Goal: Information Seeking & Learning: Check status

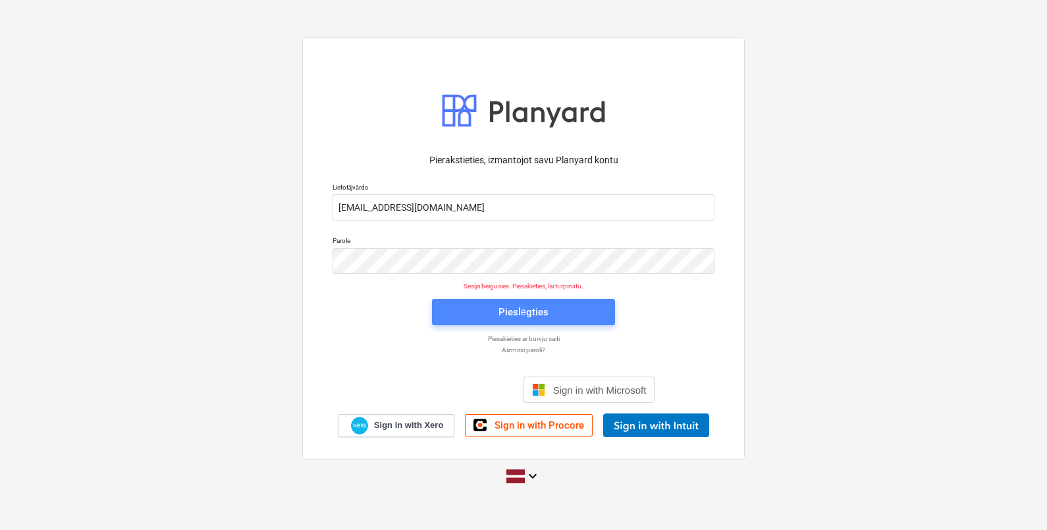
click at [515, 315] on div "Pieslēgties" at bounding box center [523, 311] width 50 height 17
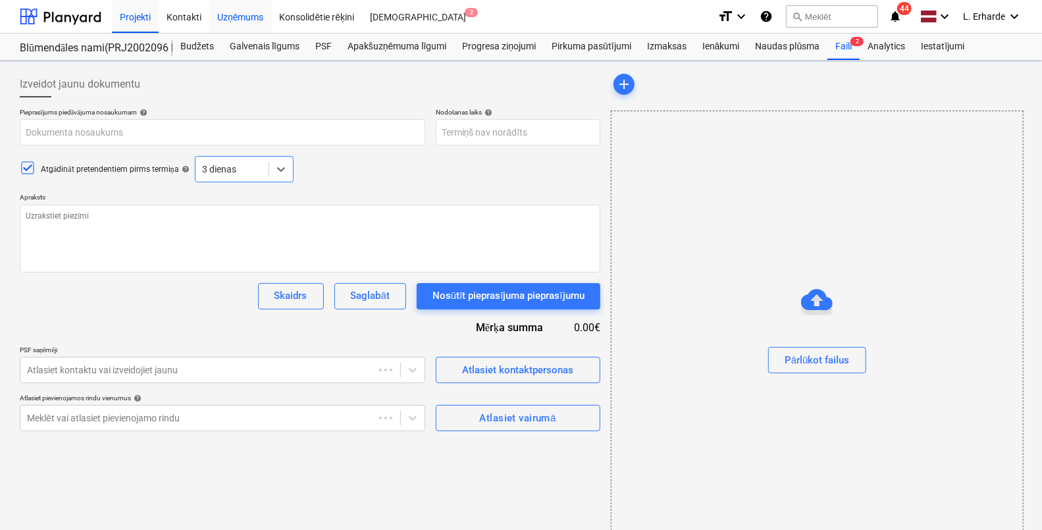
type textarea "x"
click at [253, 18] on div "Uzņēmums" at bounding box center [240, 16] width 63 height 34
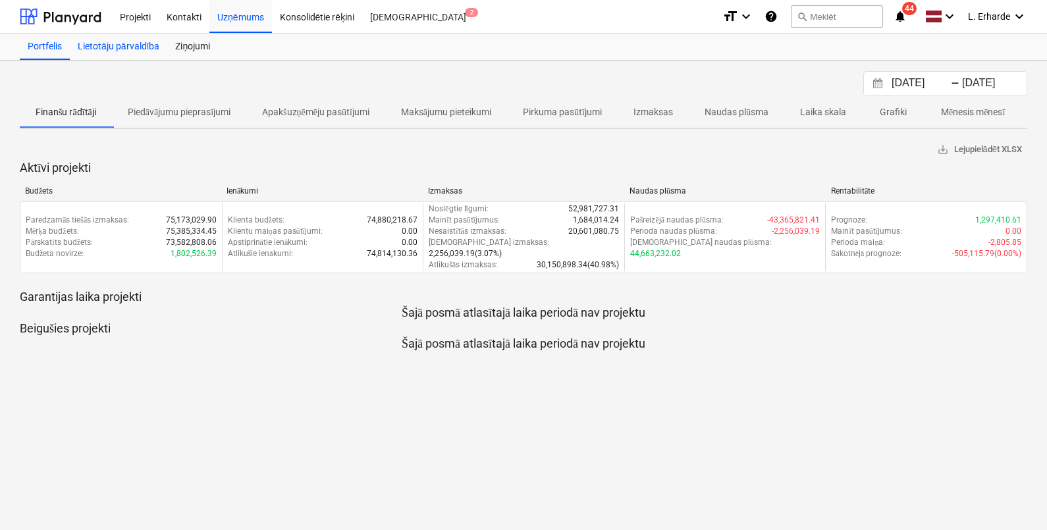
click at [113, 49] on div "Lietotāju pārvaldība" at bounding box center [118, 47] width 97 height 26
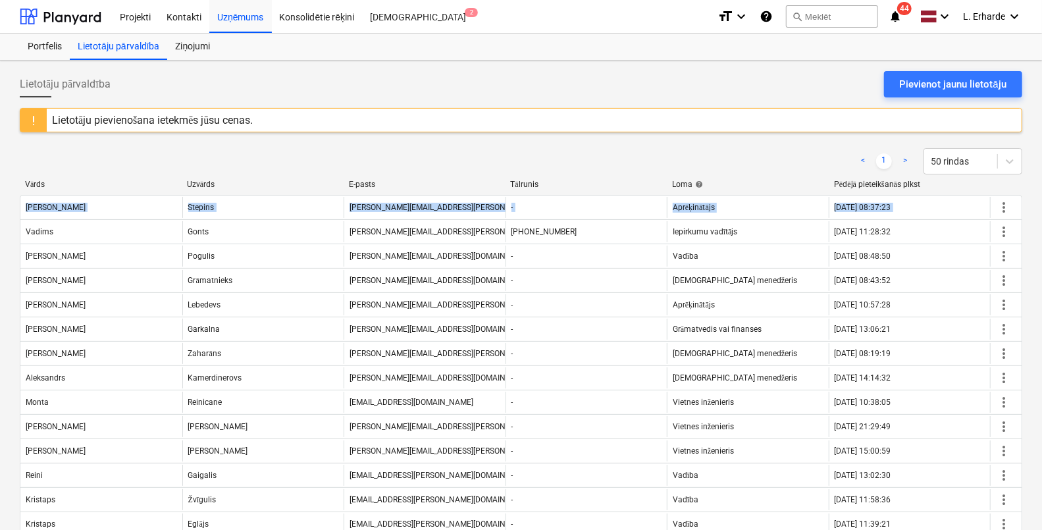
drag, startPoint x: 1039, startPoint y: 151, endPoint x: 1048, endPoint y: 209, distance: 58.6
click at [1042, 209] on html "Projekti Kontakti Uzņēmums Konsolidētie rēķini Iesūtne 2 format_size keyboard_a…" at bounding box center [521, 265] width 1042 height 530
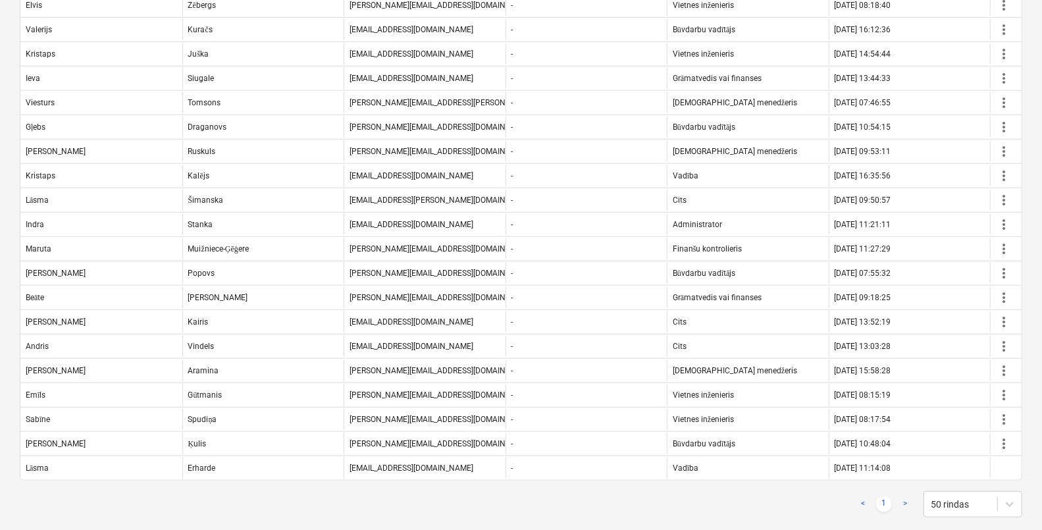
scroll to position [721, 0]
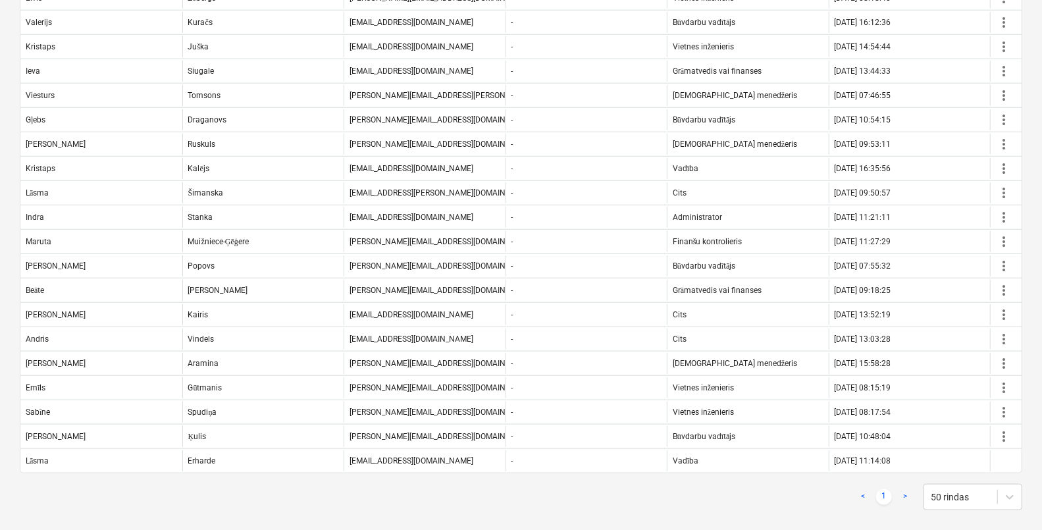
click at [904, 490] on link ">" at bounding box center [905, 497] width 16 height 16
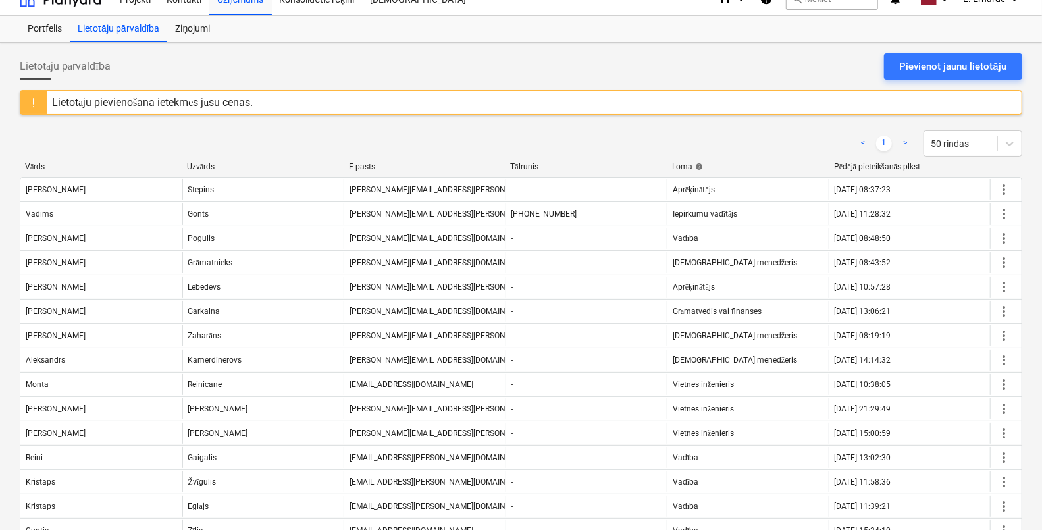
scroll to position [0, 0]
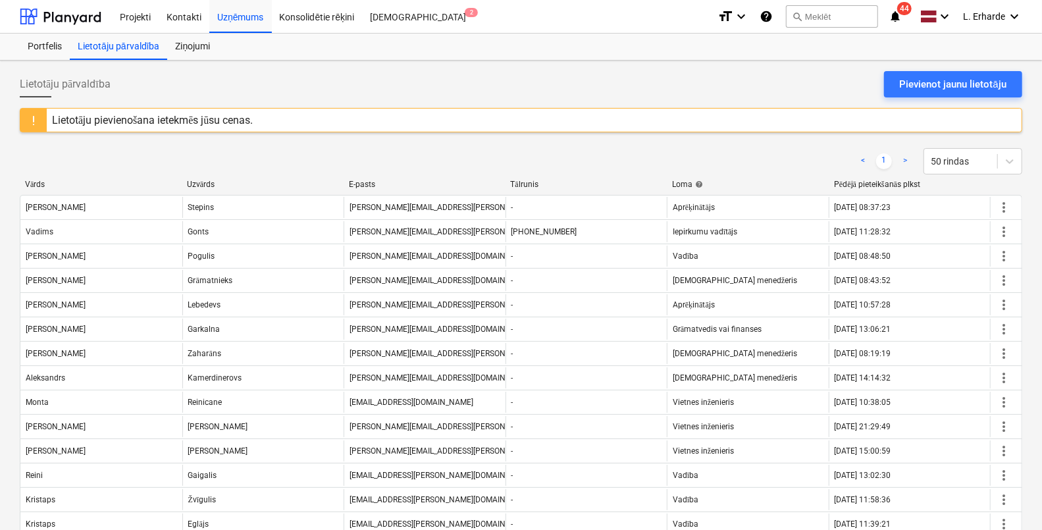
click at [899, 154] on link ">" at bounding box center [905, 161] width 16 height 16
click at [204, 49] on div "Ziņojumi" at bounding box center [192, 47] width 51 height 26
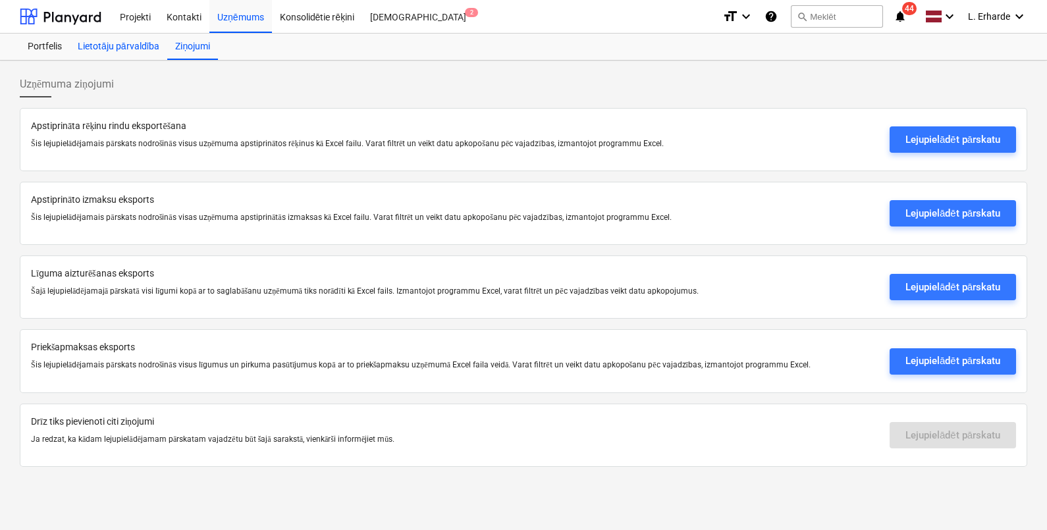
click at [138, 40] on div "Lietotāju pārvaldība" at bounding box center [118, 47] width 97 height 26
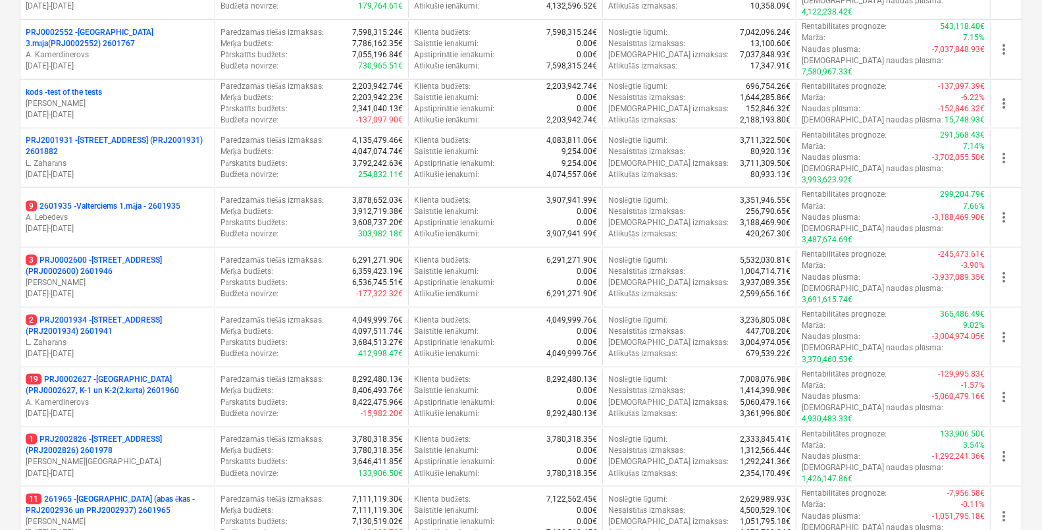
scroll to position [457, 0]
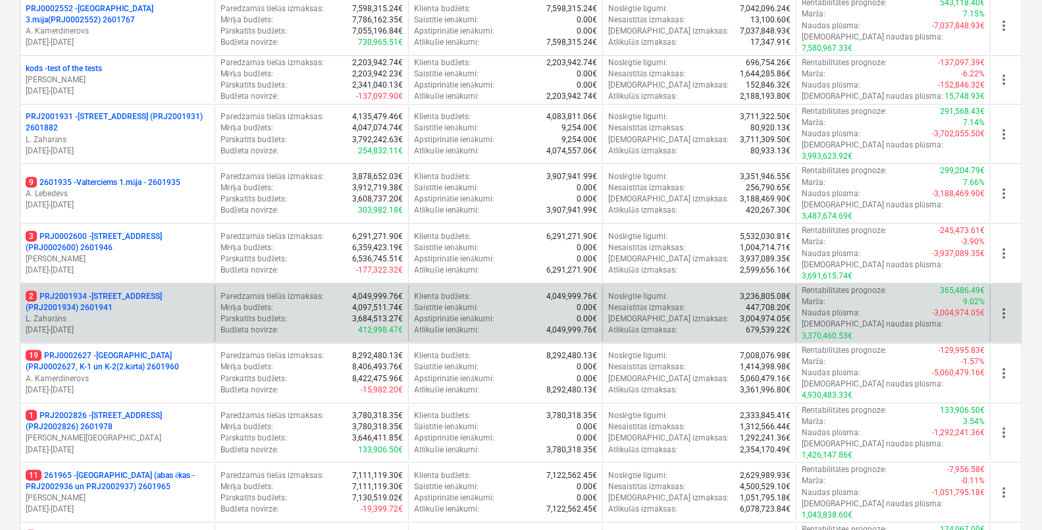
click at [117, 291] on p "2 PRJ2001934 - [STREET_ADDRESS] (PRJ2001934) 2601941" at bounding box center [118, 302] width 184 height 22
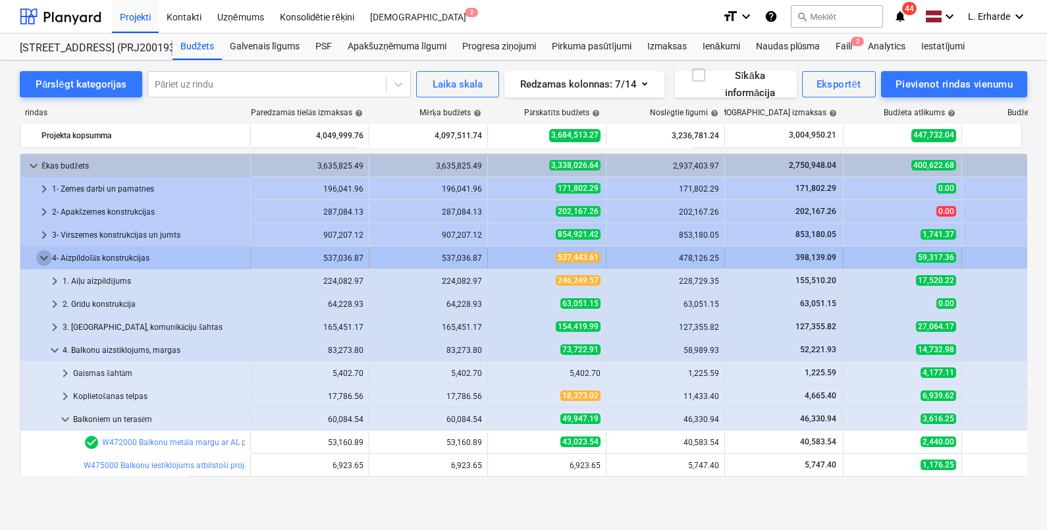
click at [43, 253] on span "keyboard_arrow_down" at bounding box center [44, 258] width 16 height 16
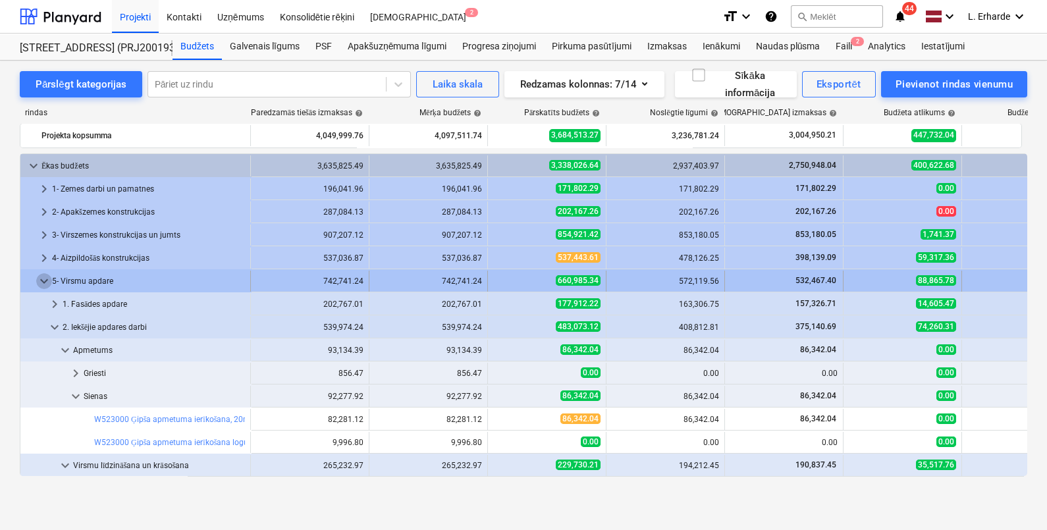
click at [43, 280] on span "keyboard_arrow_down" at bounding box center [44, 281] width 16 height 16
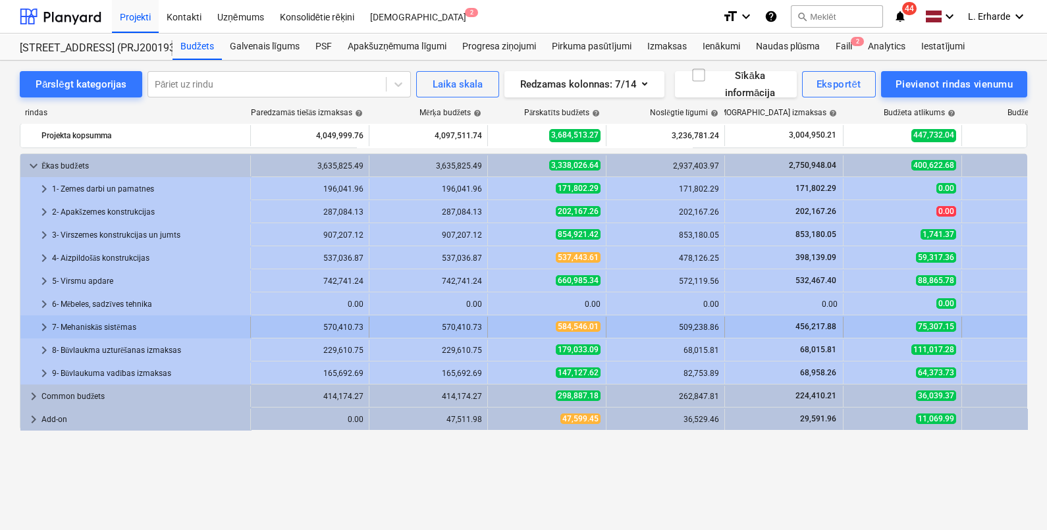
click at [42, 329] on span "keyboard_arrow_right" at bounding box center [44, 327] width 16 height 16
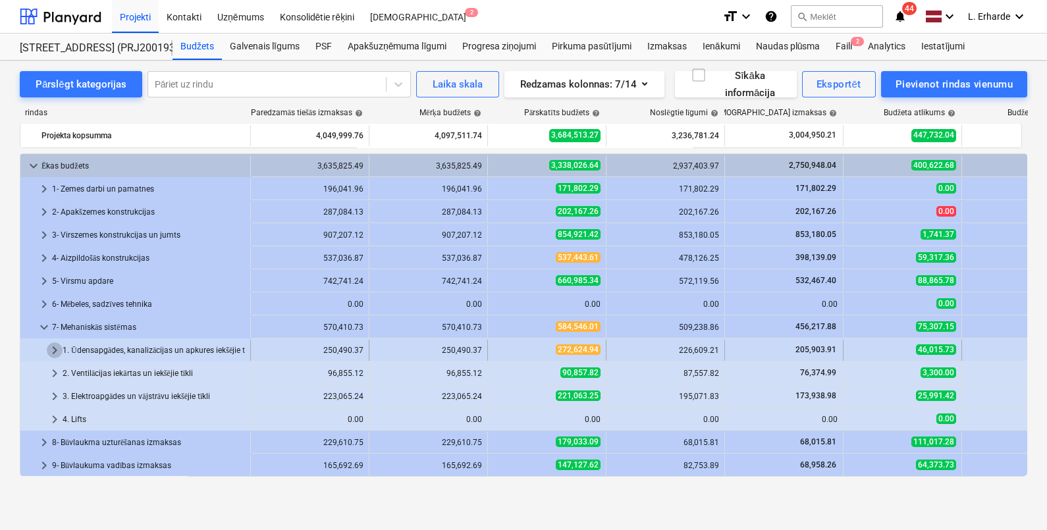
click at [55, 346] on span "keyboard_arrow_right" at bounding box center [55, 350] width 16 height 16
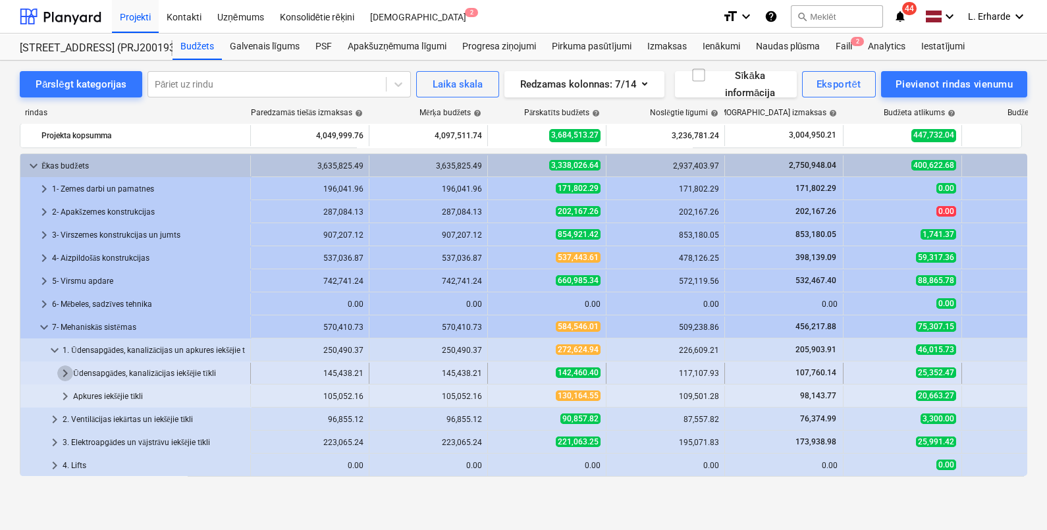
click at [68, 373] on span "keyboard_arrow_right" at bounding box center [65, 373] width 16 height 16
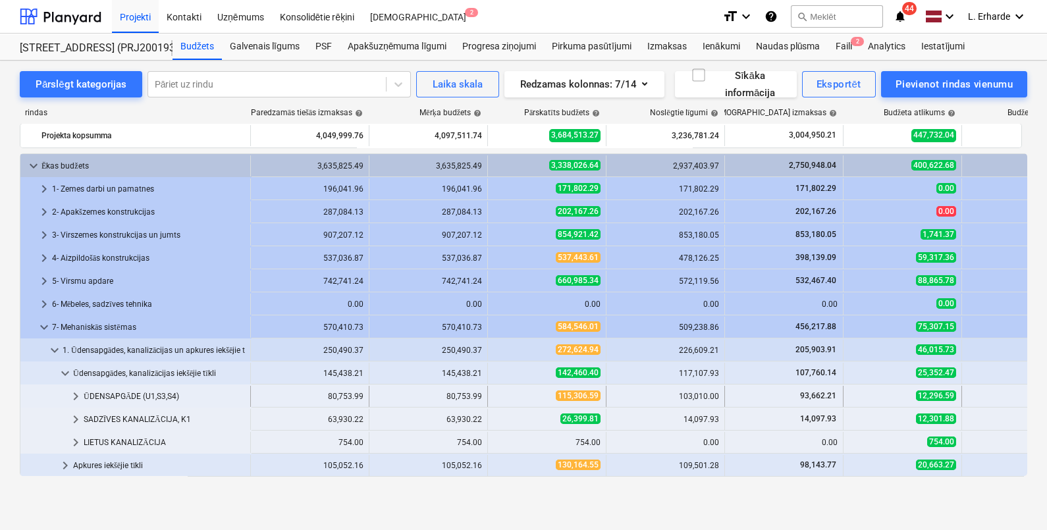
click at [75, 392] on span "keyboard_arrow_right" at bounding box center [76, 396] width 16 height 16
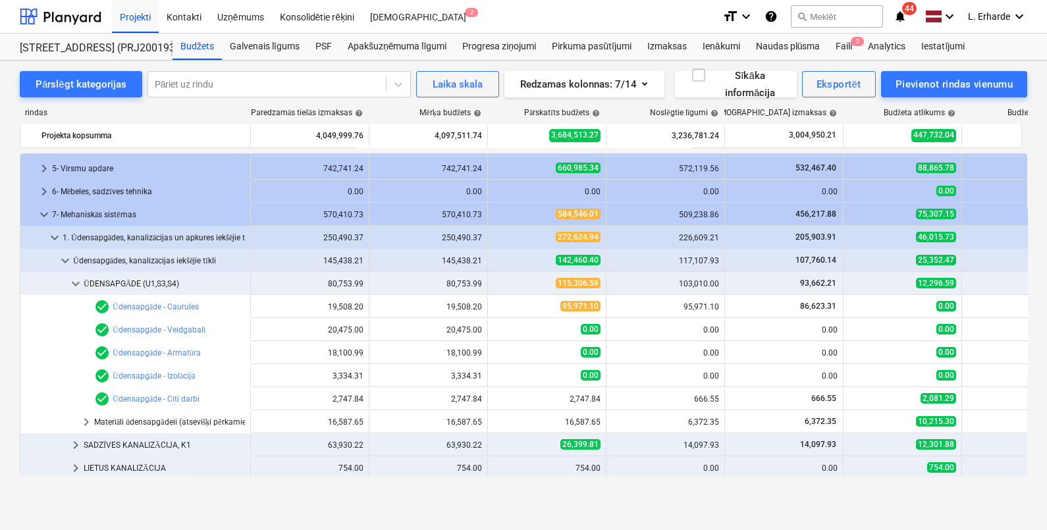
scroll to position [118, 0]
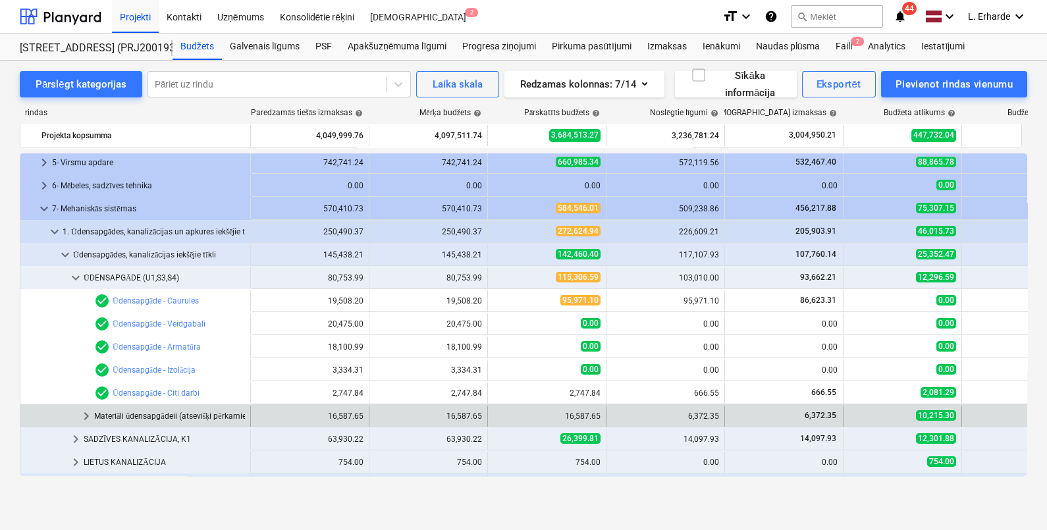
click at [89, 413] on span "keyboard_arrow_right" at bounding box center [86, 416] width 16 height 16
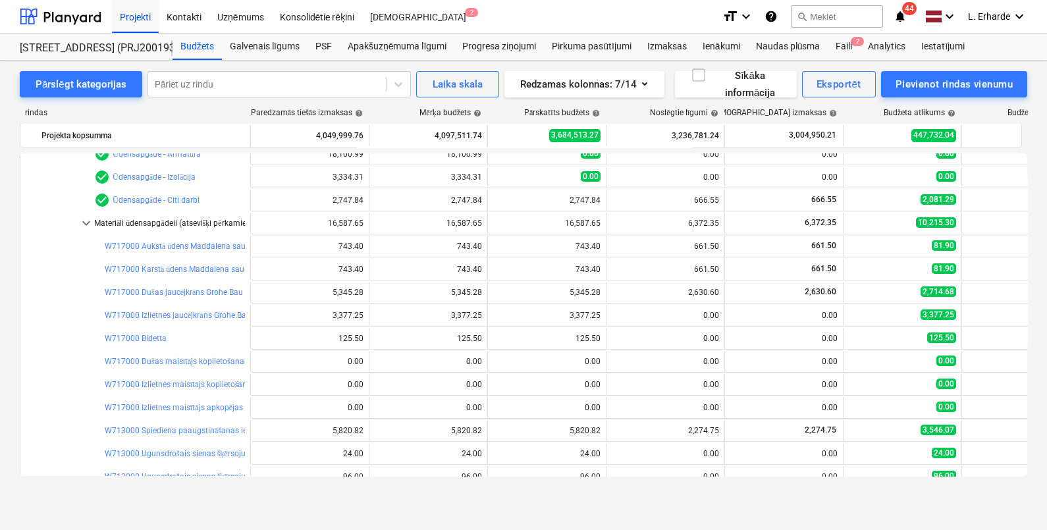
scroll to position [316, 0]
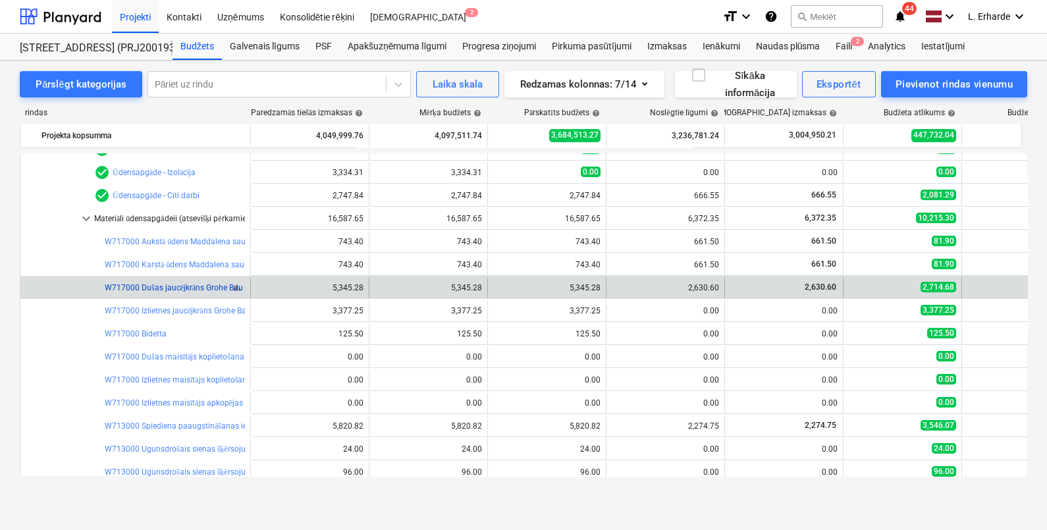
click at [183, 285] on link "W717000 Dušas jaucējkrāns Grohe Bau Edge Dušas komplekts Grohe Tempesta, Cosmop…" at bounding box center [280, 287] width 350 height 9
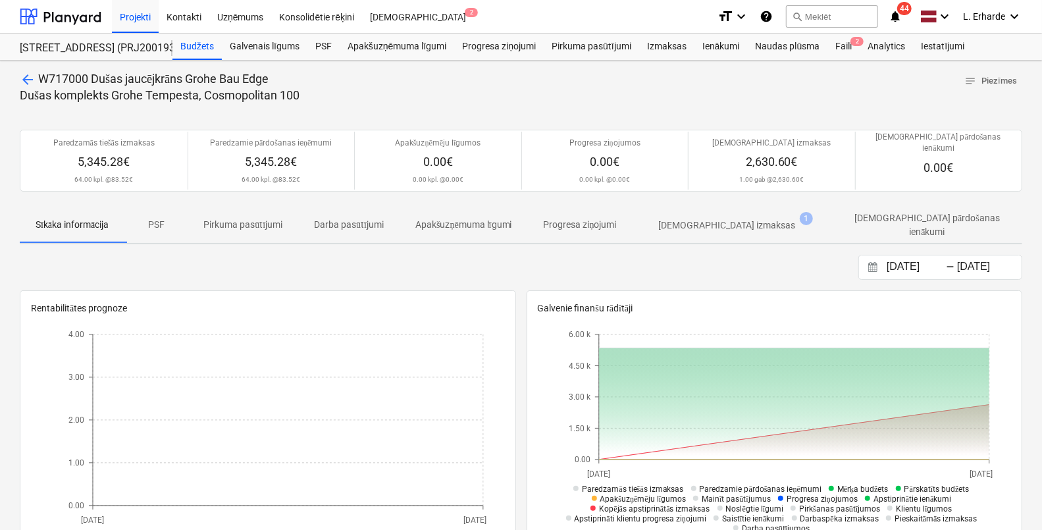
click at [25, 72] on span "arrow_back" at bounding box center [28, 80] width 16 height 16
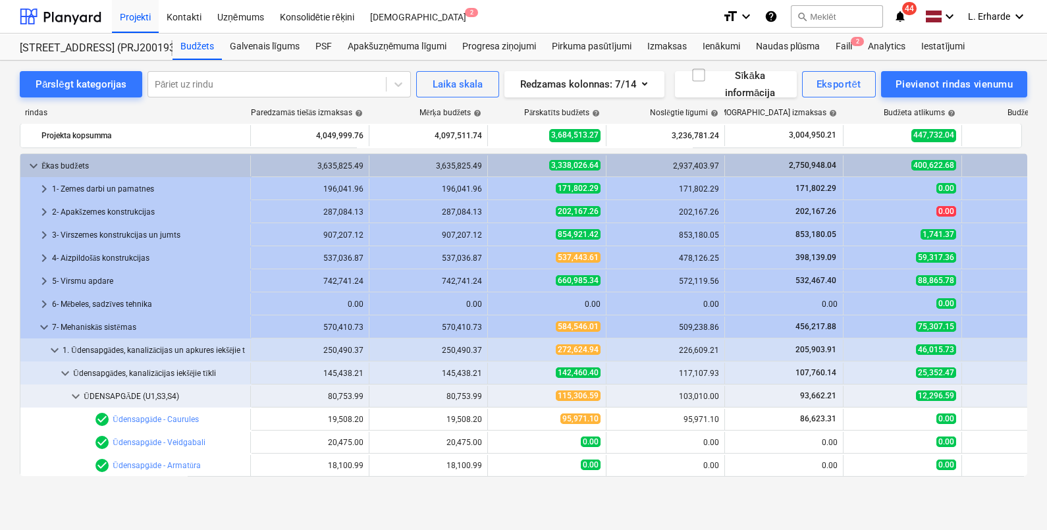
scroll to position [316, 0]
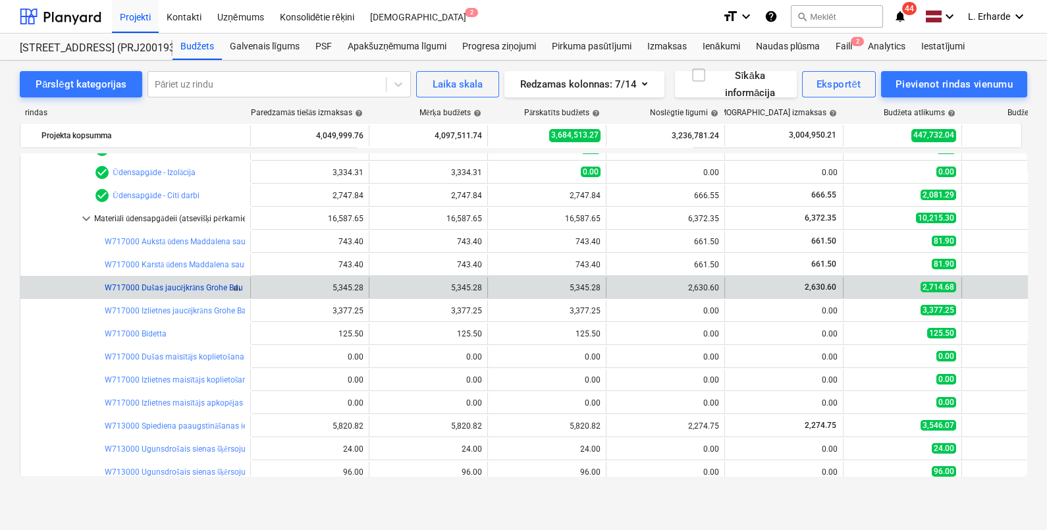
click at [195, 286] on link "W717000 Dušas jaucējkrāns Grohe Bau Edge Dušas komplekts Grohe Tempesta, Cosmop…" at bounding box center [280, 287] width 350 height 9
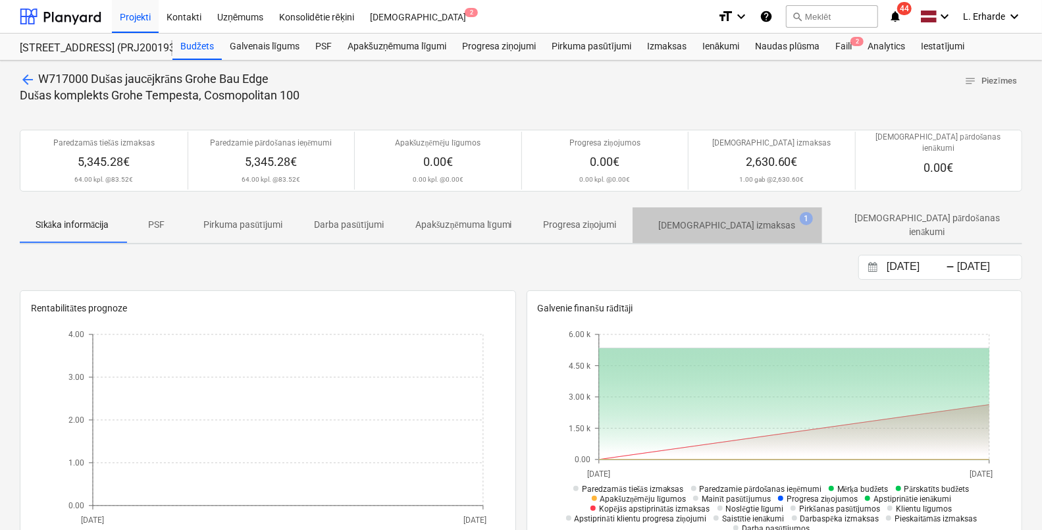
click at [740, 219] on p "[DEMOGRAPHIC_DATA] izmaksas" at bounding box center [727, 226] width 137 height 14
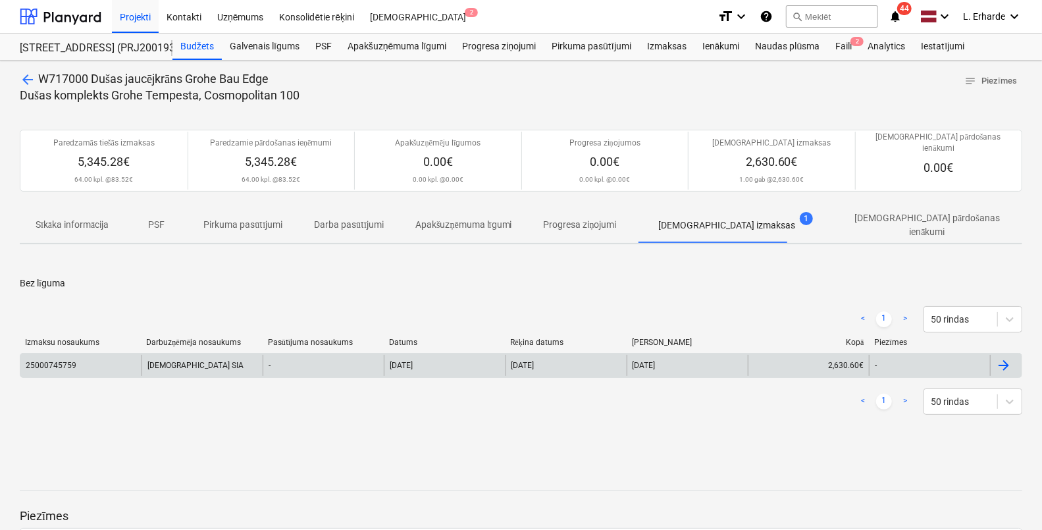
click at [45, 361] on div "25000745759" at bounding box center [51, 365] width 51 height 9
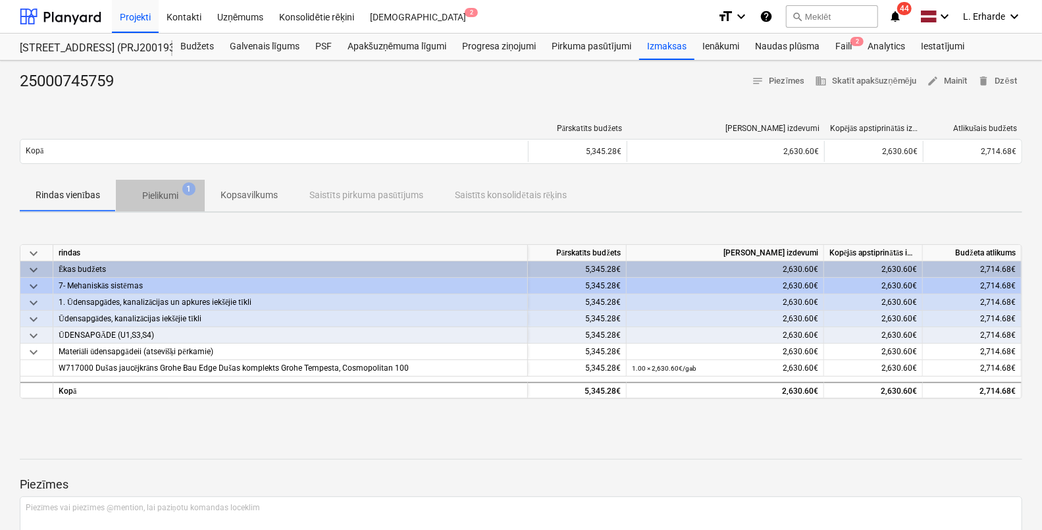
click at [178, 189] on p "Pielikumi" at bounding box center [160, 196] width 36 height 14
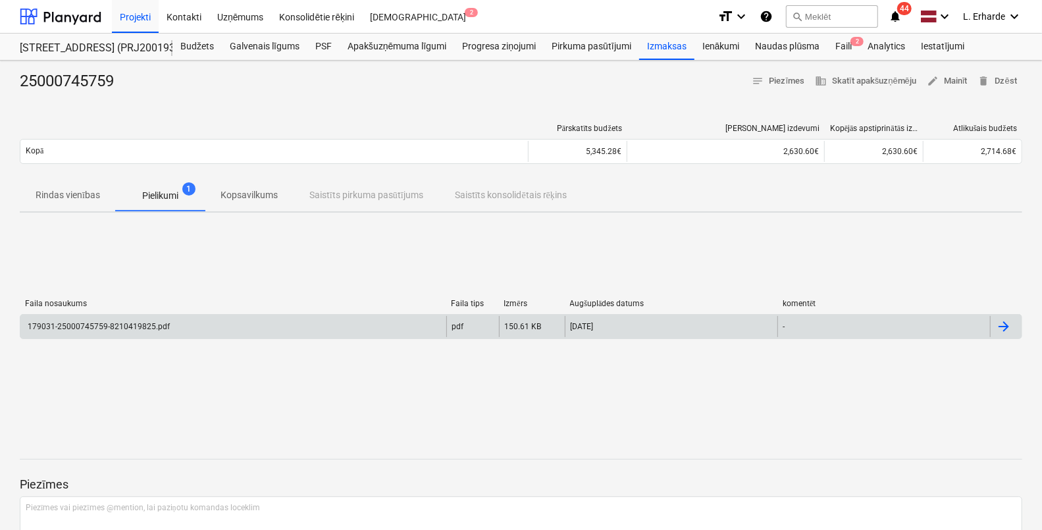
click at [167, 323] on div "179031-25000745759-8210419825.pdf" at bounding box center [233, 326] width 426 height 21
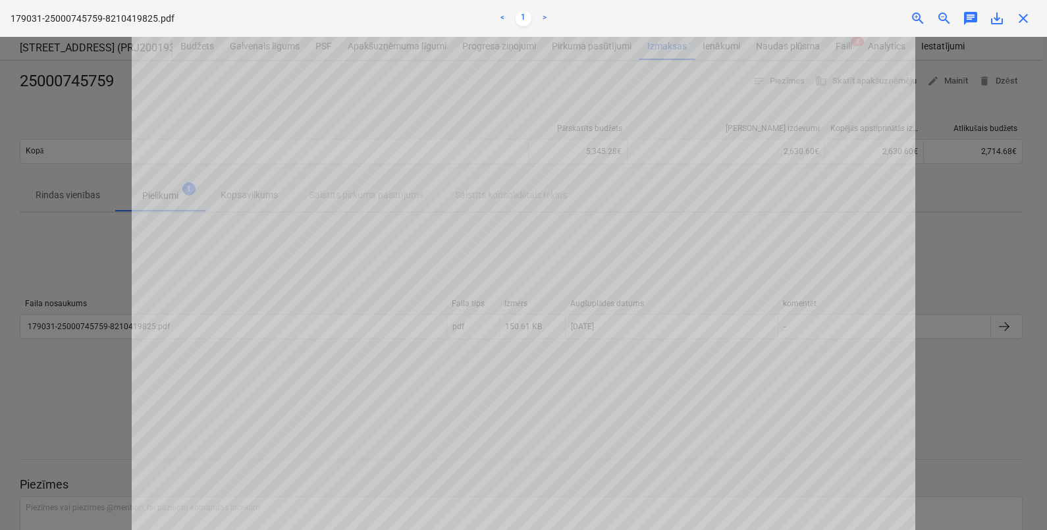
scroll to position [149, 0]
click at [968, 429] on div at bounding box center [523, 283] width 1047 height 493
click at [1030, 186] on div at bounding box center [523, 283] width 1047 height 493
click at [1020, 15] on span "close" at bounding box center [1023, 19] width 16 height 16
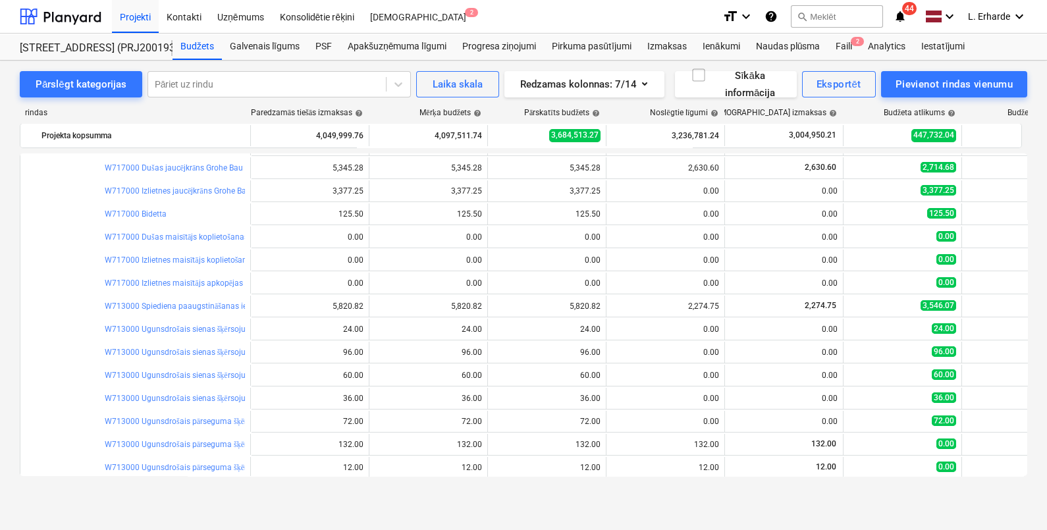
scroll to position [444, 0]
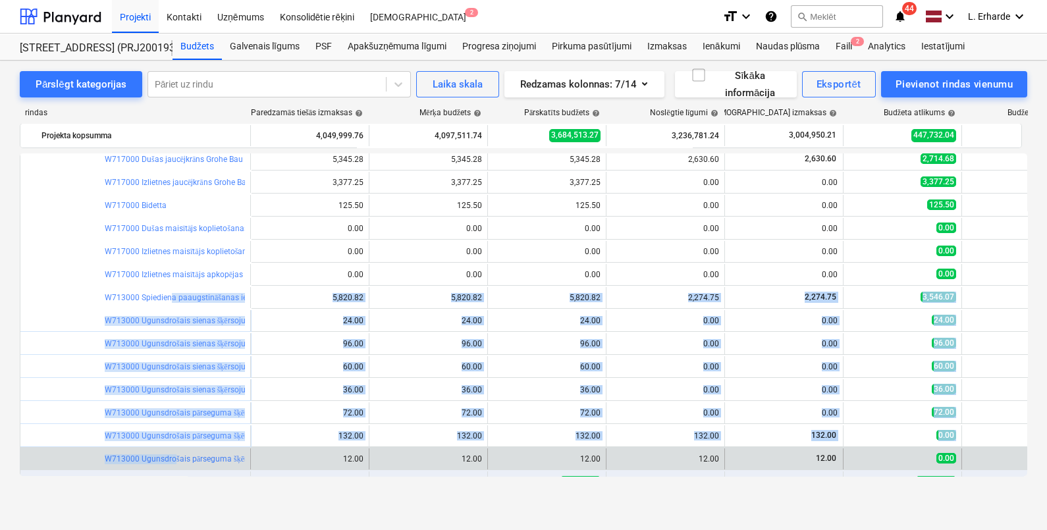
drag, startPoint x: 170, startPoint y: 291, endPoint x: 171, endPoint y: 448, distance: 156.7
click at [171, 448] on div "keyboard_arrow_down Ēkas budžets 3,635,825.49 3,635,825.49 3,338,026.64 2,937,4…" at bounding box center [523, 204] width 1007 height 991
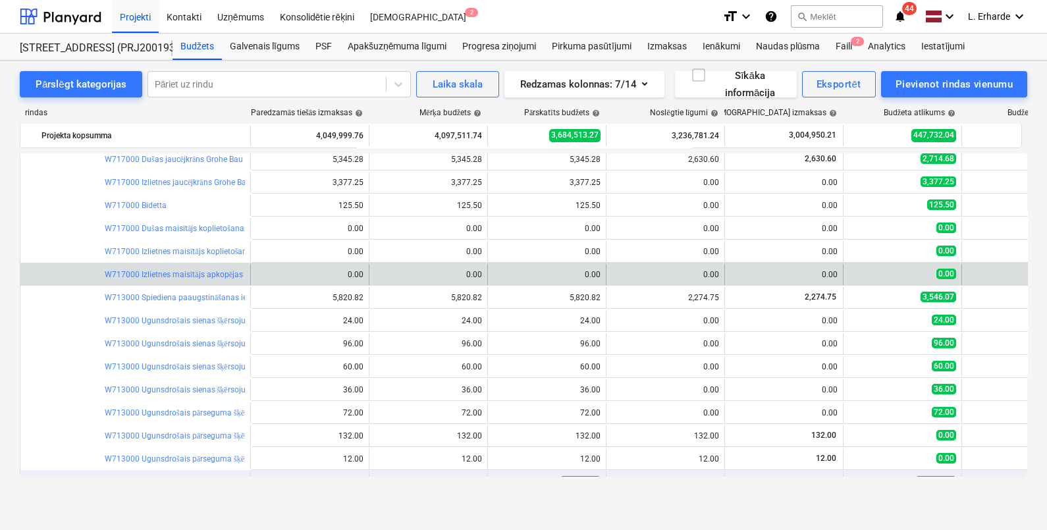
click at [29, 283] on div at bounding box center [57, 274] width 63 height 21
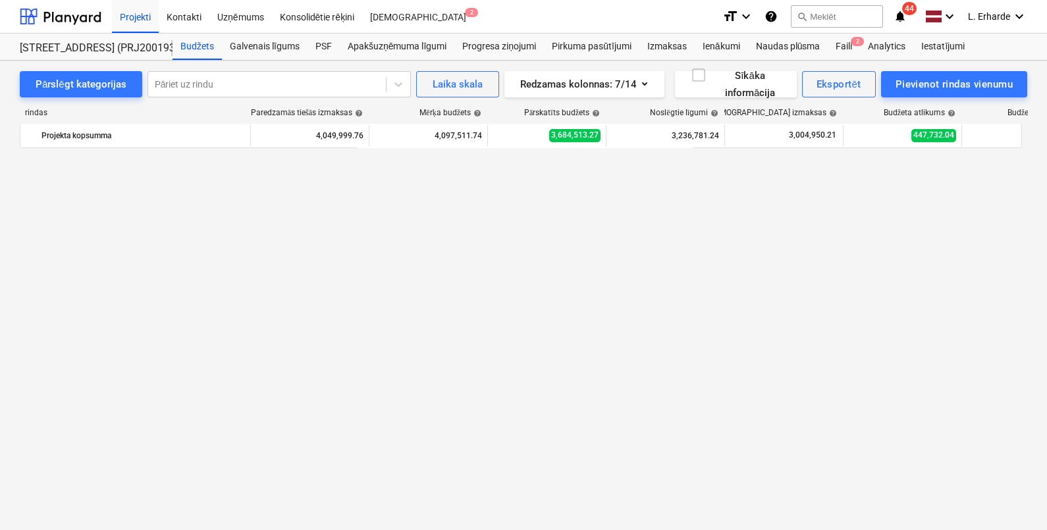
scroll to position [0, 0]
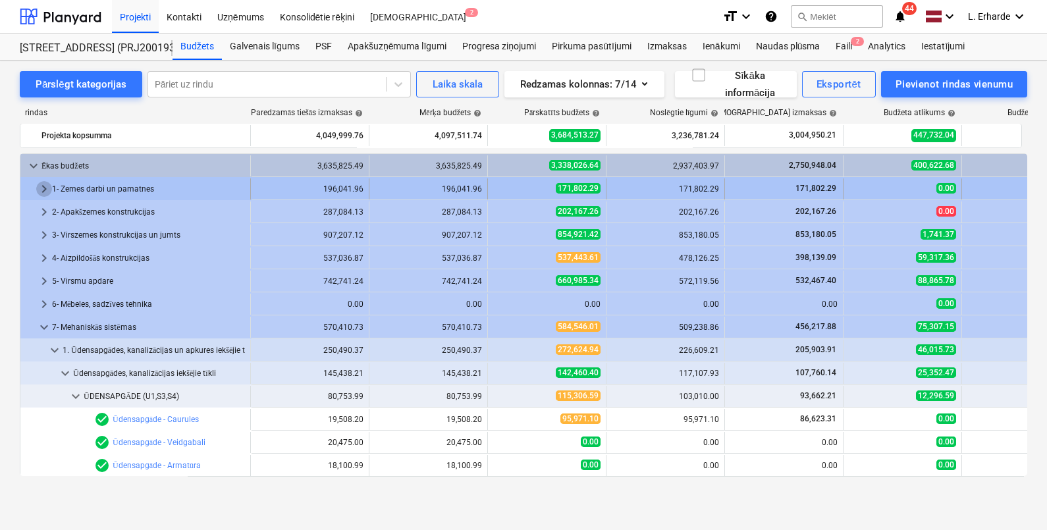
click at [46, 182] on span "keyboard_arrow_right" at bounding box center [44, 189] width 16 height 16
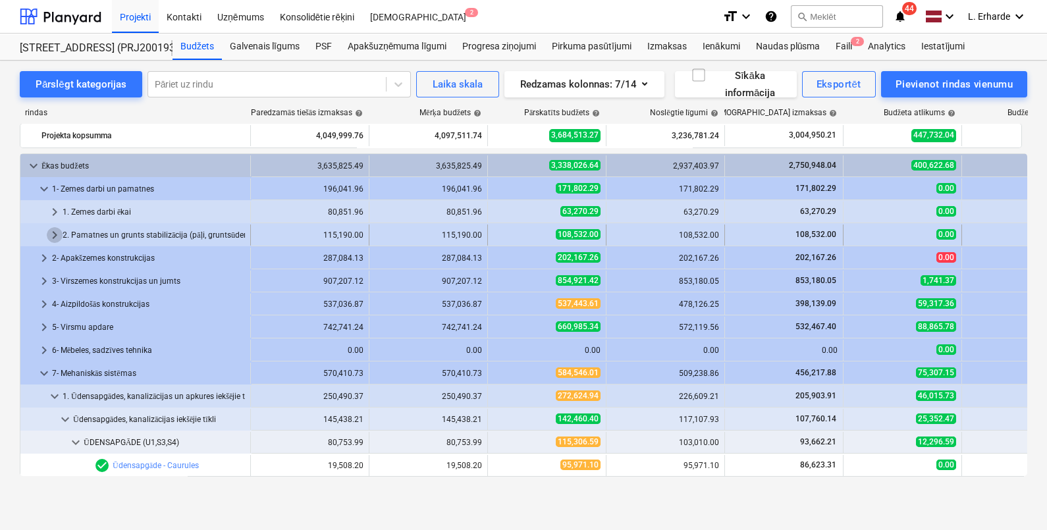
click at [58, 234] on span "keyboard_arrow_right" at bounding box center [55, 235] width 16 height 16
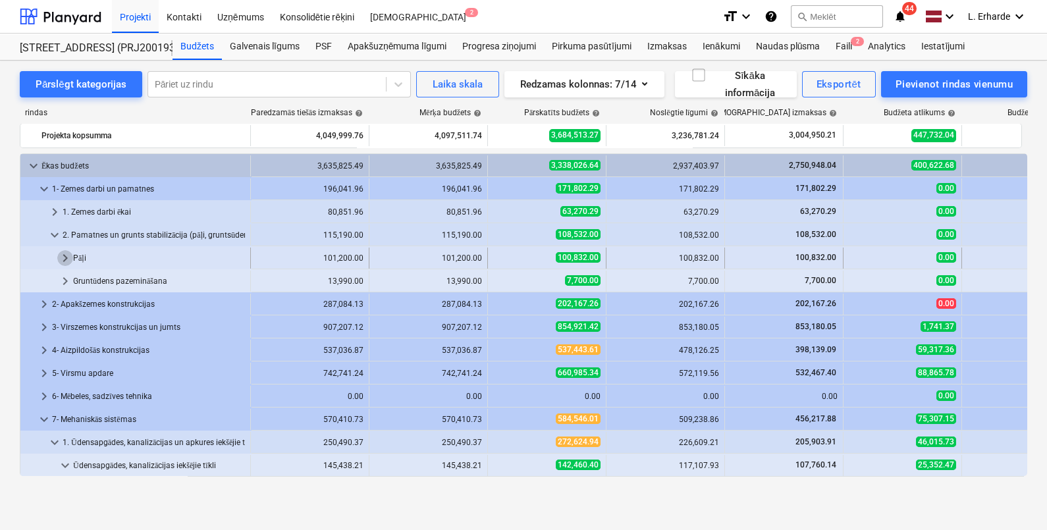
click at [67, 257] on span "keyboard_arrow_right" at bounding box center [65, 258] width 16 height 16
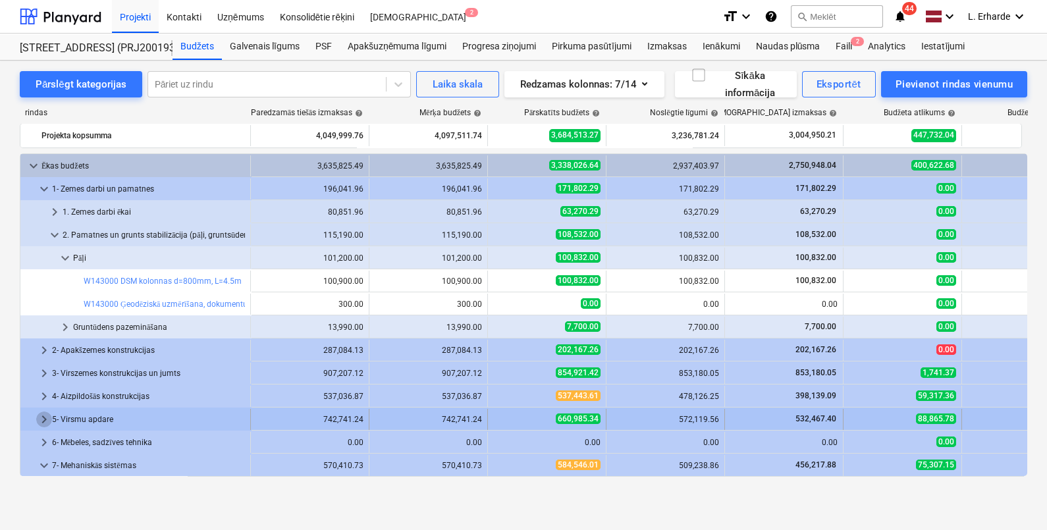
click at [45, 414] on span "keyboard_arrow_right" at bounding box center [44, 419] width 16 height 16
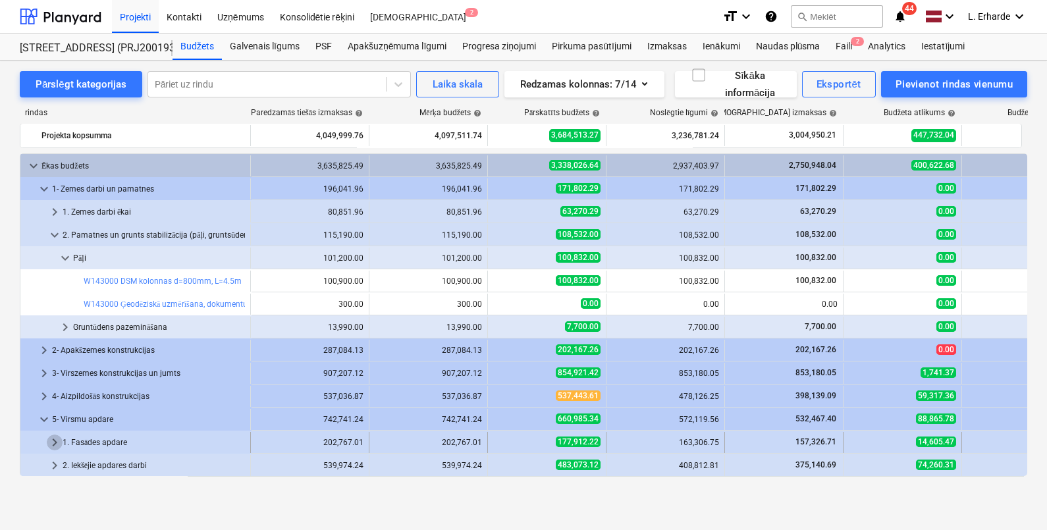
click at [50, 438] on span "keyboard_arrow_right" at bounding box center [55, 442] width 16 height 16
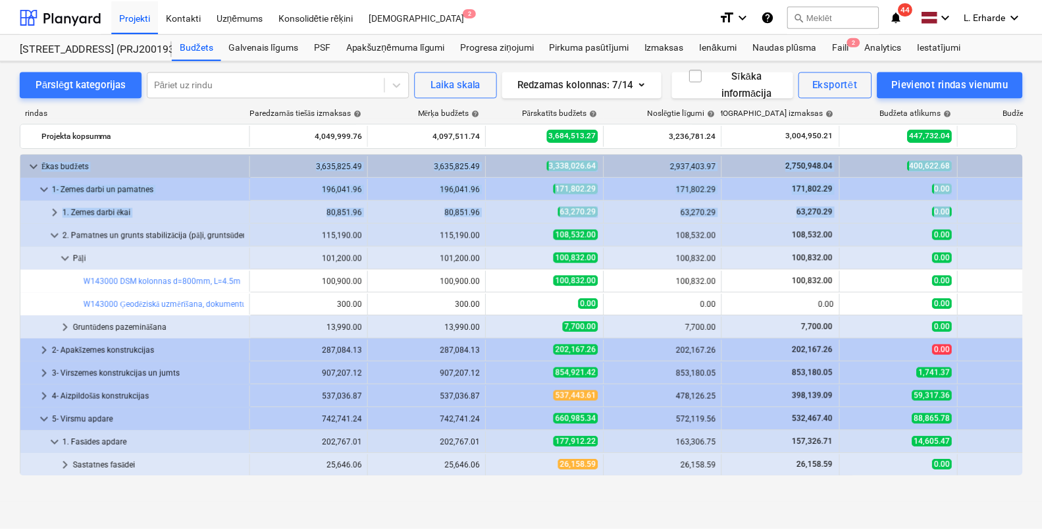
scroll to position [0, 91]
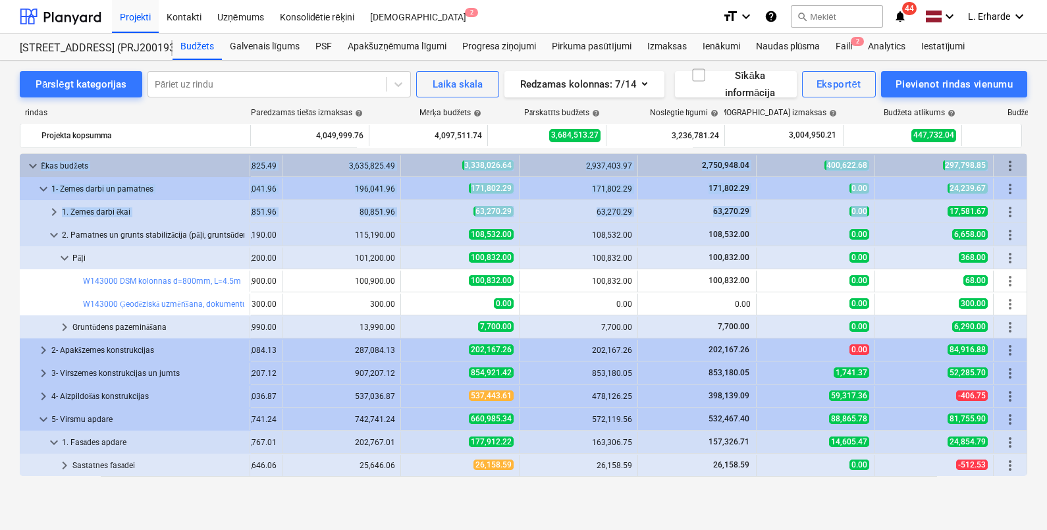
drag, startPoint x: 1022, startPoint y: 206, endPoint x: 1030, endPoint y: 235, distance: 30.0
click at [1030, 235] on div "Pārslēgt kategorijas Pāriet uz rindu Laika skala Redzamas kolonnas : 7/14 Sīkāk…" at bounding box center [523, 282] width 1047 height 442
click at [68, 459] on span "keyboard_arrow_right" at bounding box center [65, 465] width 16 height 16
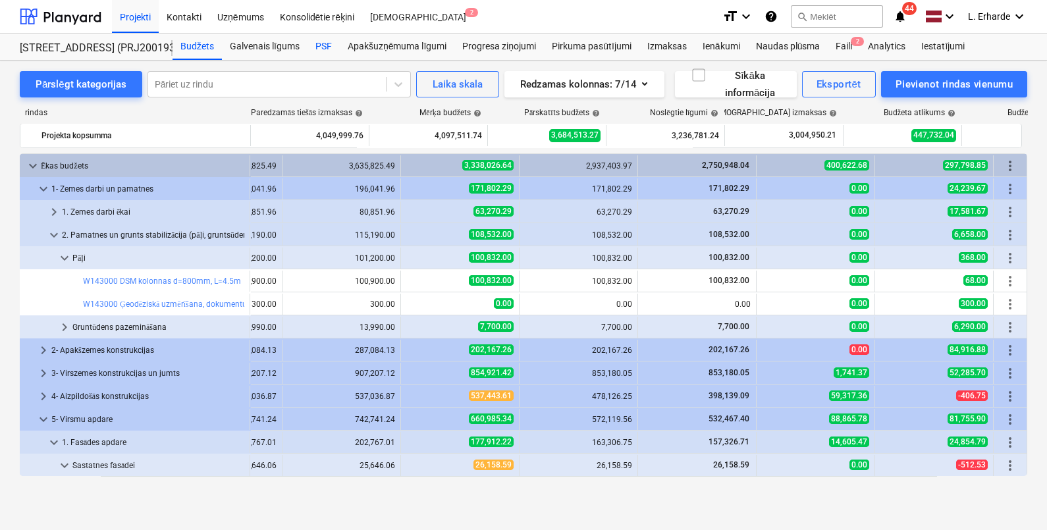
click at [322, 51] on div "PSF" at bounding box center [323, 47] width 32 height 26
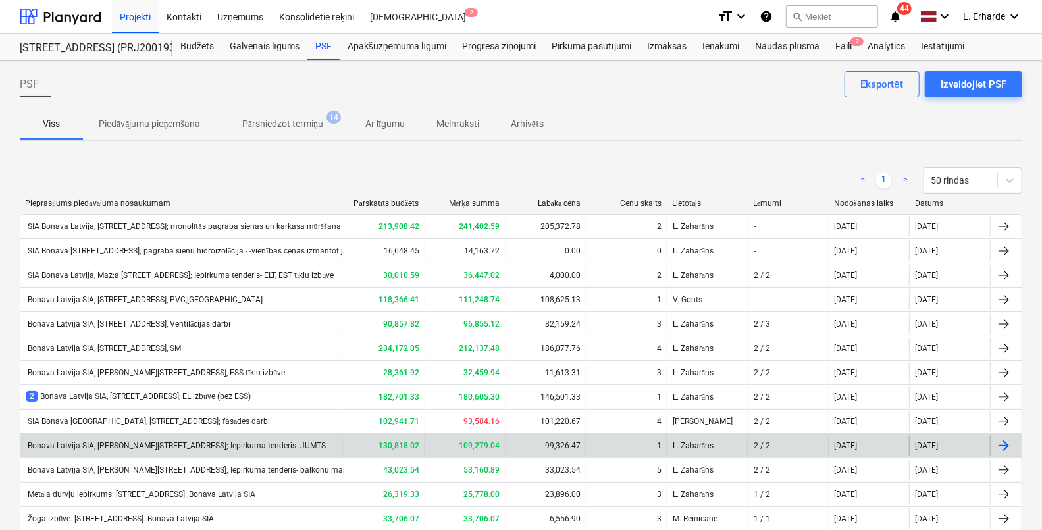
click at [254, 449] on div "Bonava Latvija SIA, [PERSON_NAME][STREET_ADDRESS]; Iepirkuma tenderis- JUMTS" at bounding box center [181, 445] width 323 height 21
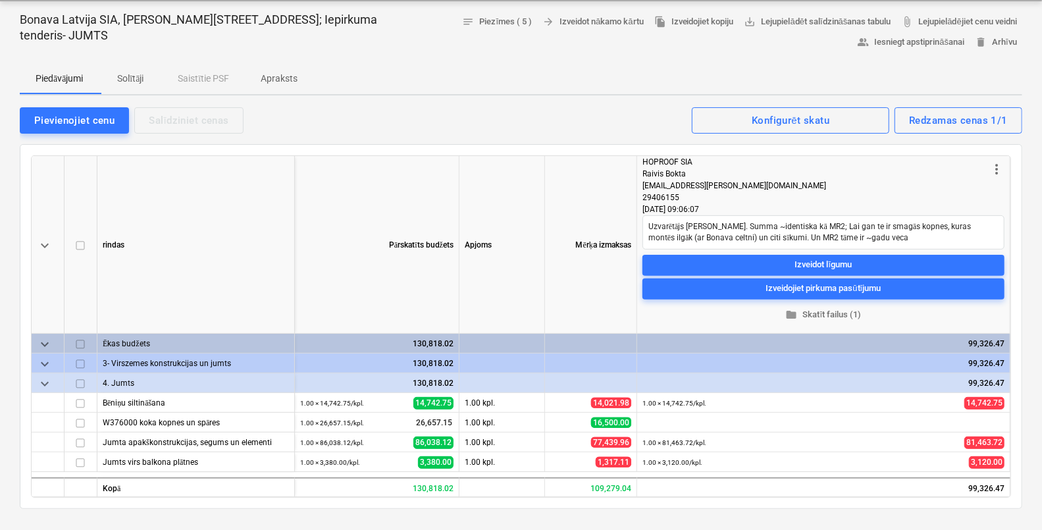
scroll to position [96, 0]
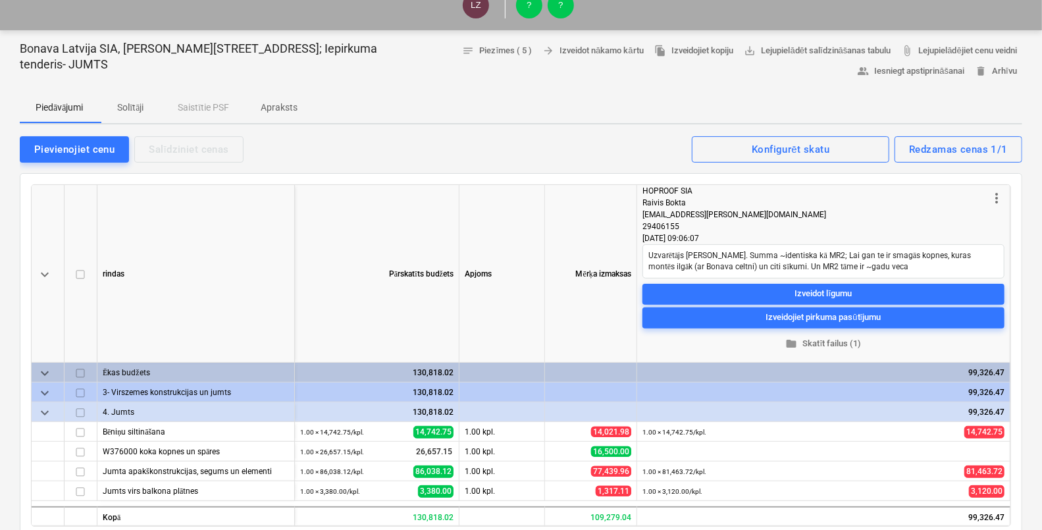
click at [294, 105] on p "Apraksts" at bounding box center [279, 108] width 37 height 14
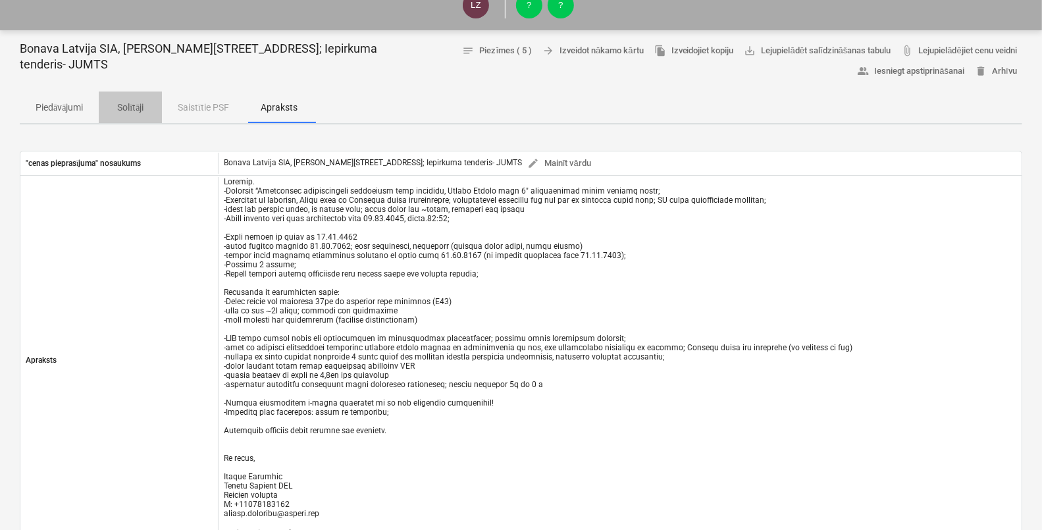
click at [130, 103] on p "Solītāji" at bounding box center [131, 108] width 32 height 14
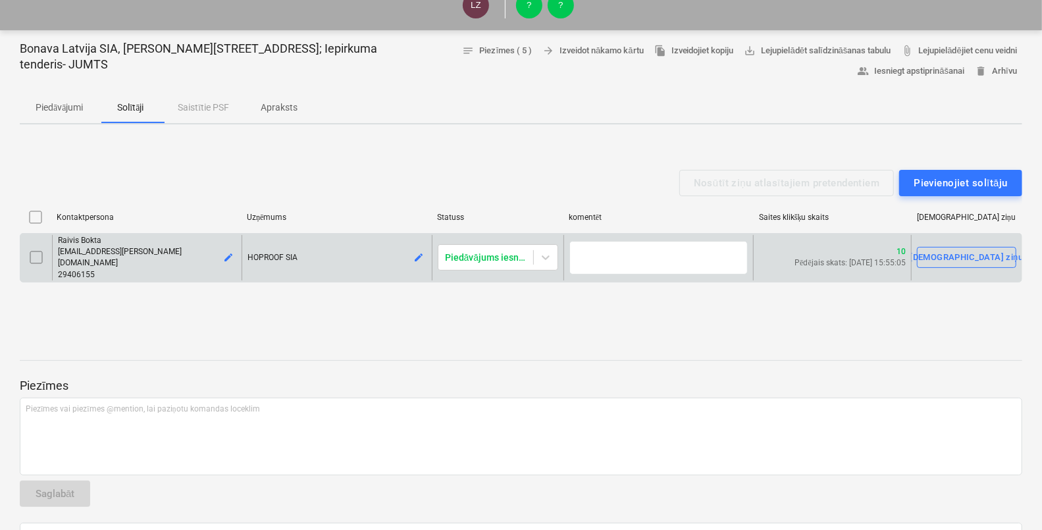
click at [106, 256] on span "[EMAIL_ADDRESS][PERSON_NAME][DOMAIN_NAME]" at bounding box center [120, 257] width 124 height 20
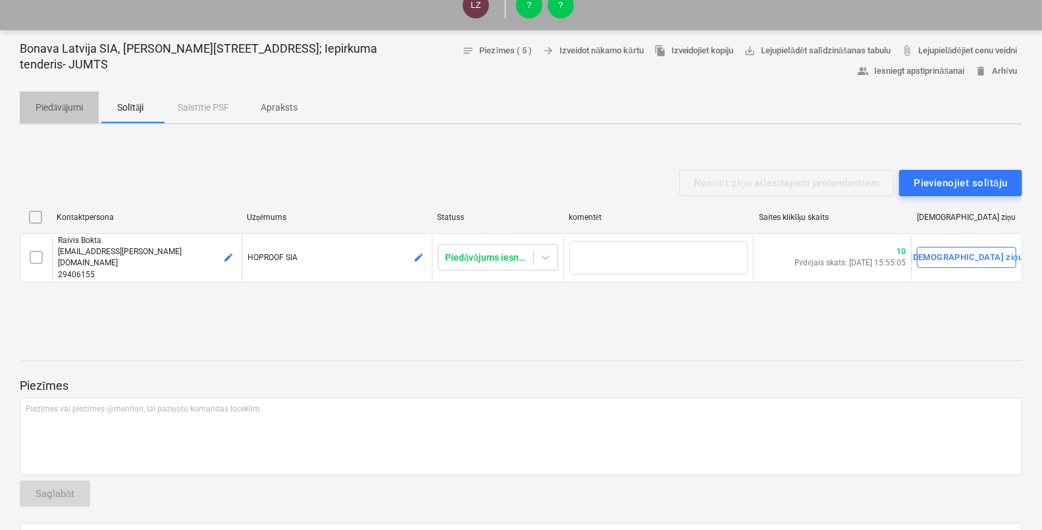
click at [55, 114] on span "Piedāvājumi" at bounding box center [59, 108] width 79 height 22
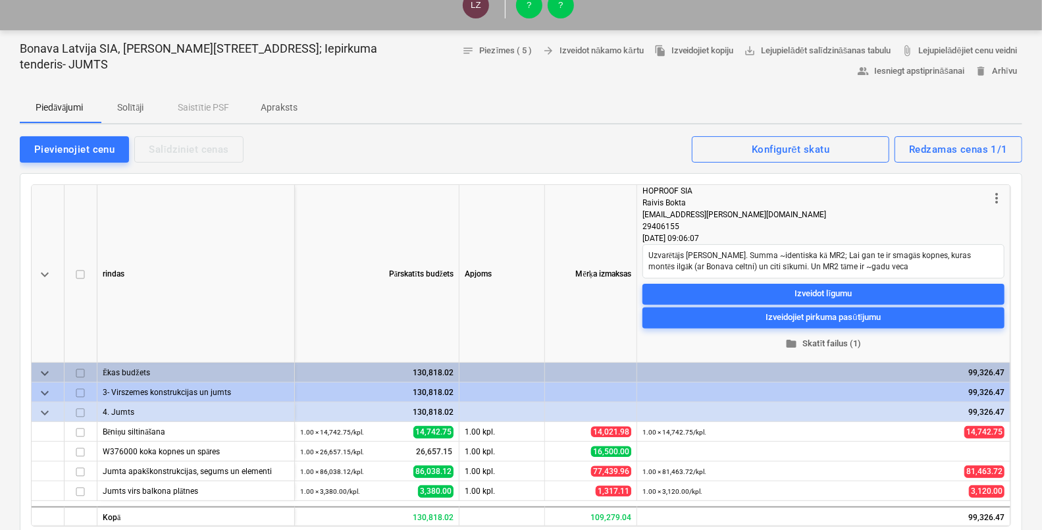
click at [842, 339] on span "folder Skatīt failus (1)" at bounding box center [823, 343] width 351 height 15
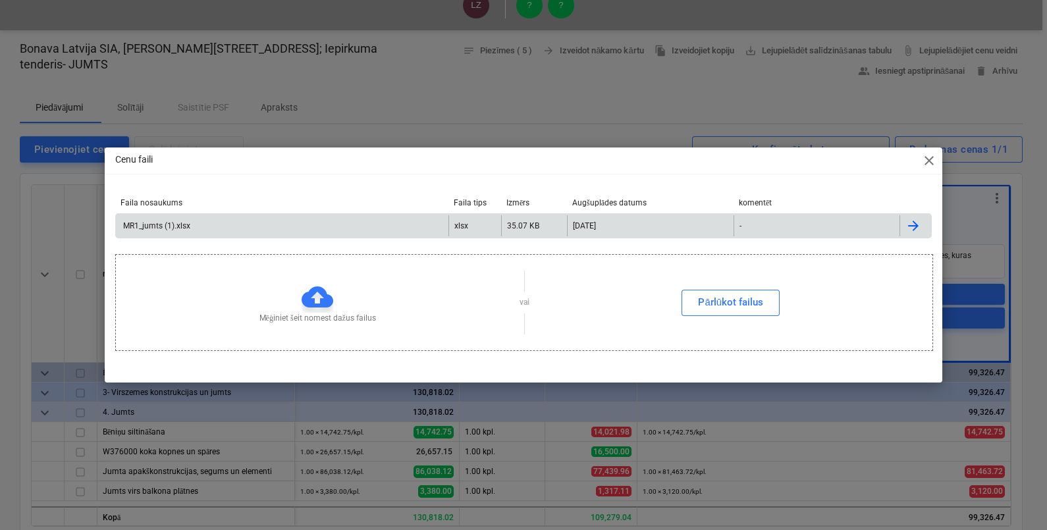
click at [203, 224] on div "MR1_jumts (1).xlsx" at bounding box center [282, 225] width 332 height 21
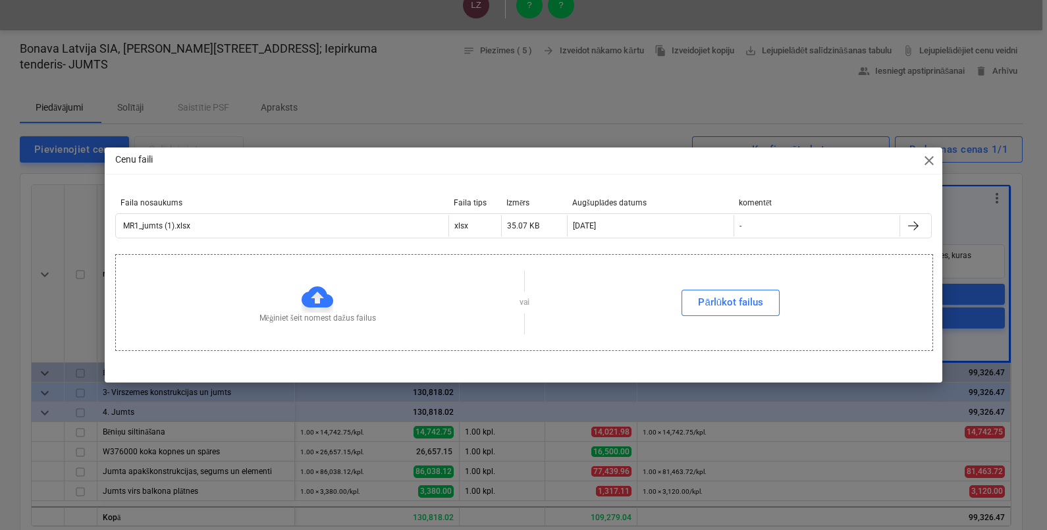
click at [938, 148] on div "Cenu faili close" at bounding box center [523, 160] width 837 height 26
click at [929, 155] on span "close" at bounding box center [929, 161] width 16 height 16
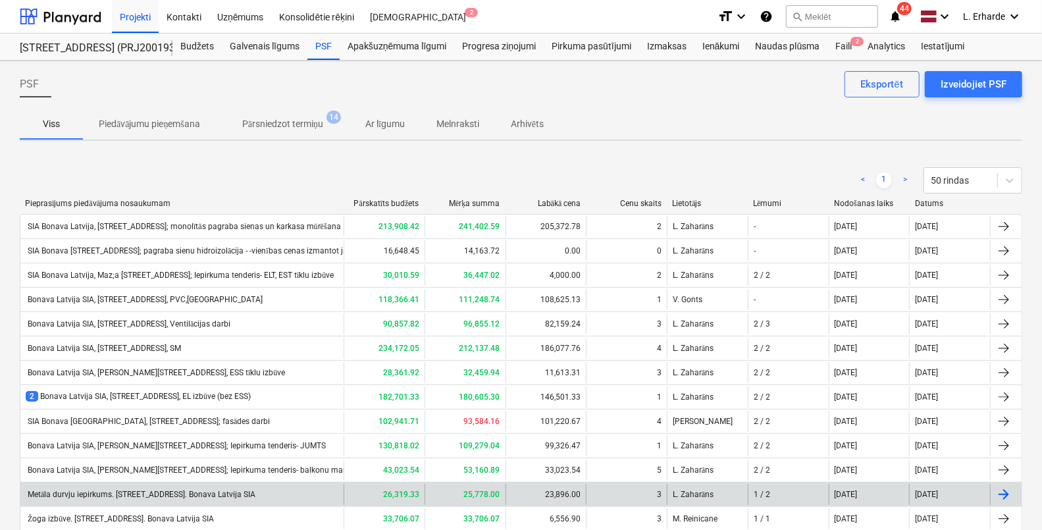
click at [222, 495] on div "Metāla durvju iepirkums. [STREET_ADDRESS]. Bonava Latvija SIA" at bounding box center [141, 495] width 230 height 10
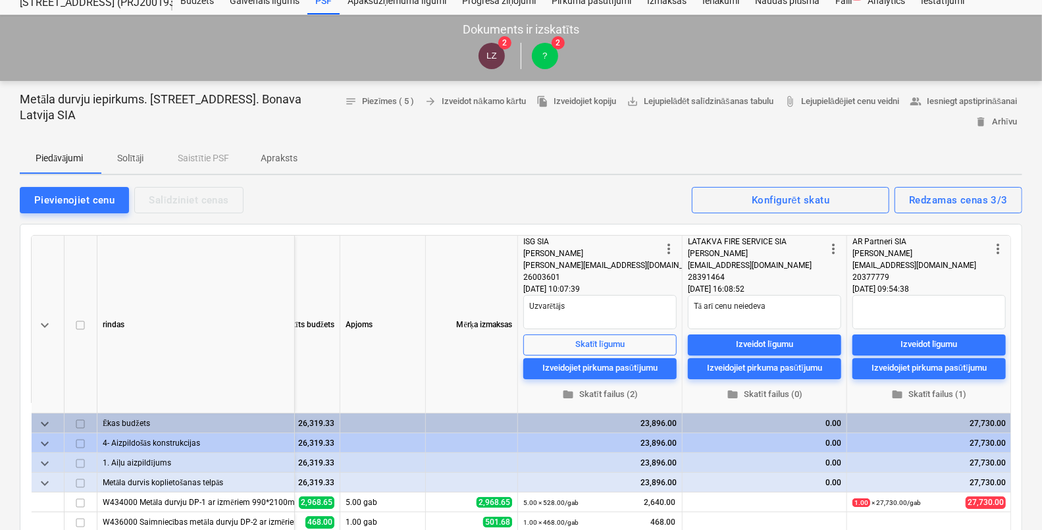
scroll to position [47, 0]
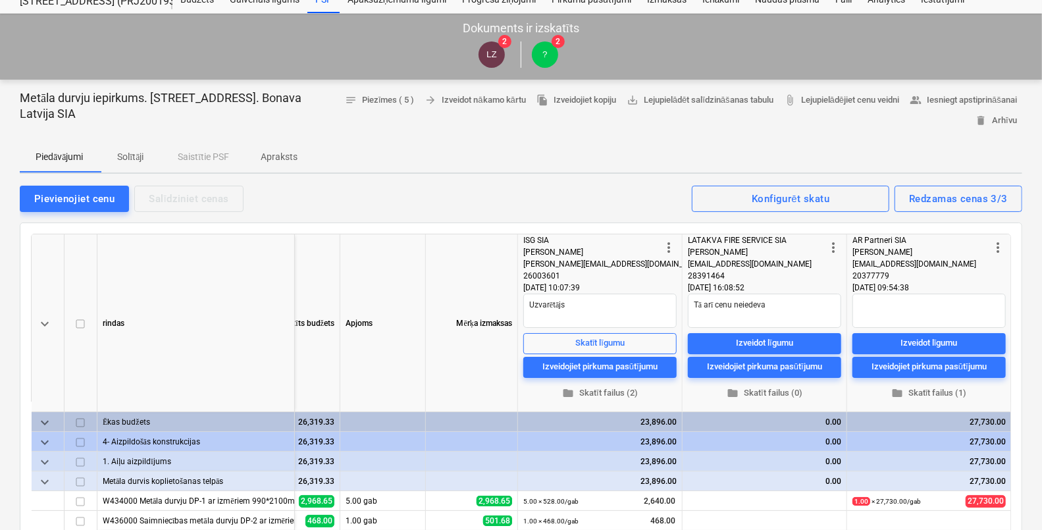
click at [281, 154] on p "Apraksts" at bounding box center [279, 157] width 37 height 14
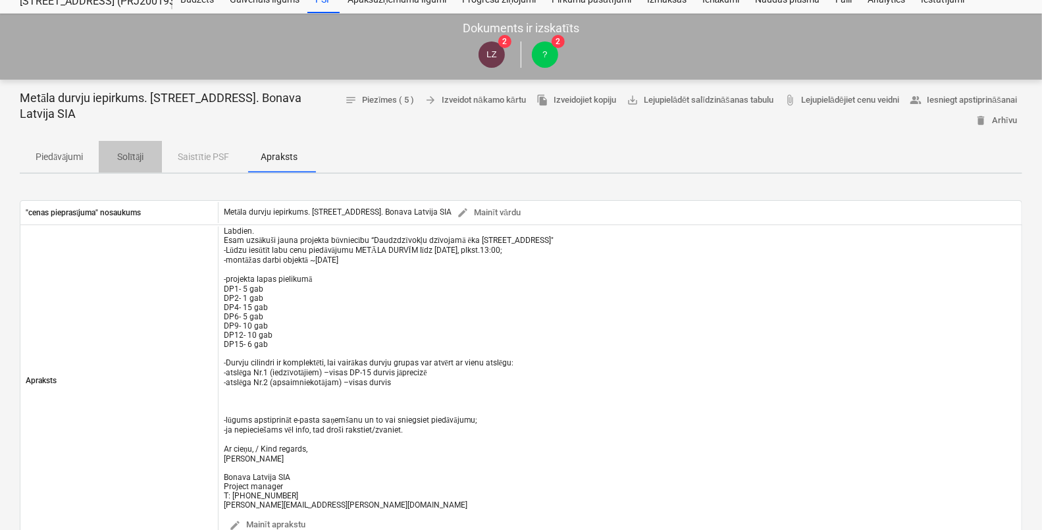
click at [136, 148] on span "Solītāji" at bounding box center [130, 157] width 63 height 22
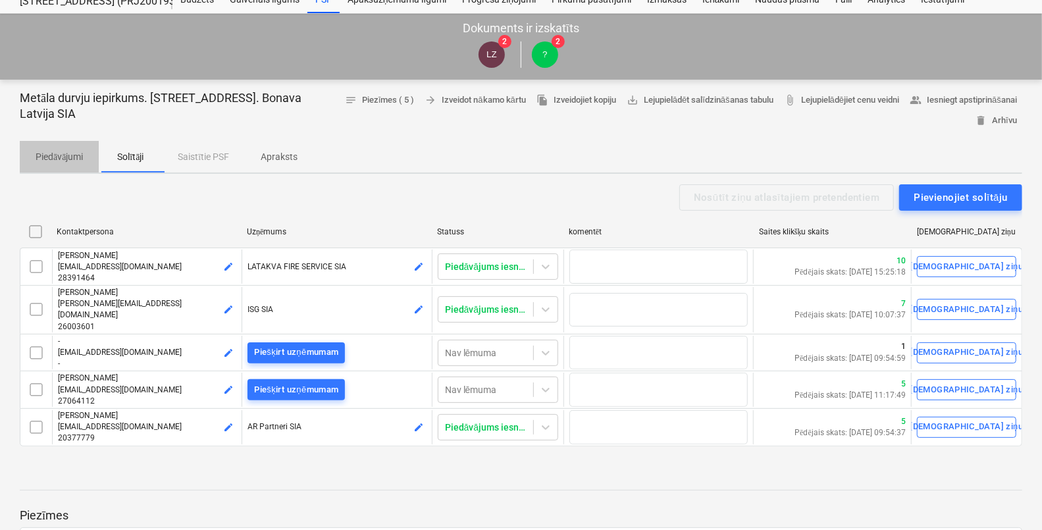
click at [51, 155] on p "Piedāvājumi" at bounding box center [59, 157] width 47 height 14
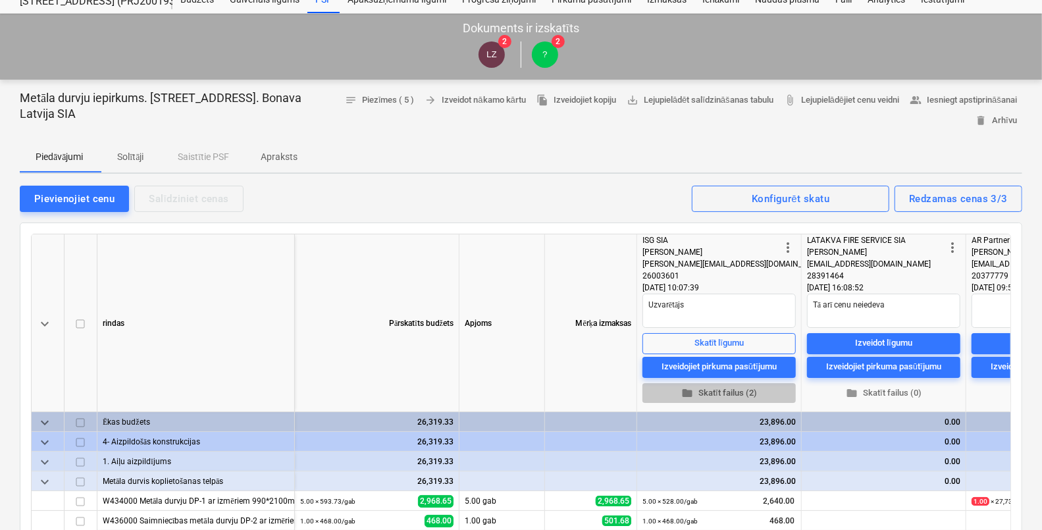
click at [722, 392] on span "folder Skatīt failus (2)" at bounding box center [719, 393] width 143 height 15
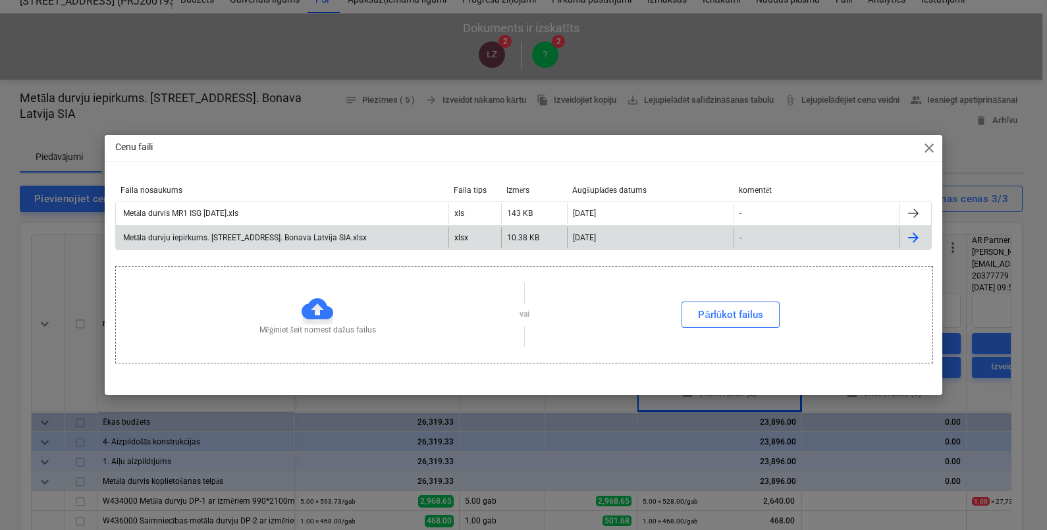
click at [242, 243] on div "Metāla durvju iepirkums. [STREET_ADDRESS]. Bonava Latvija SIA.xlsx" at bounding box center [282, 237] width 332 height 21
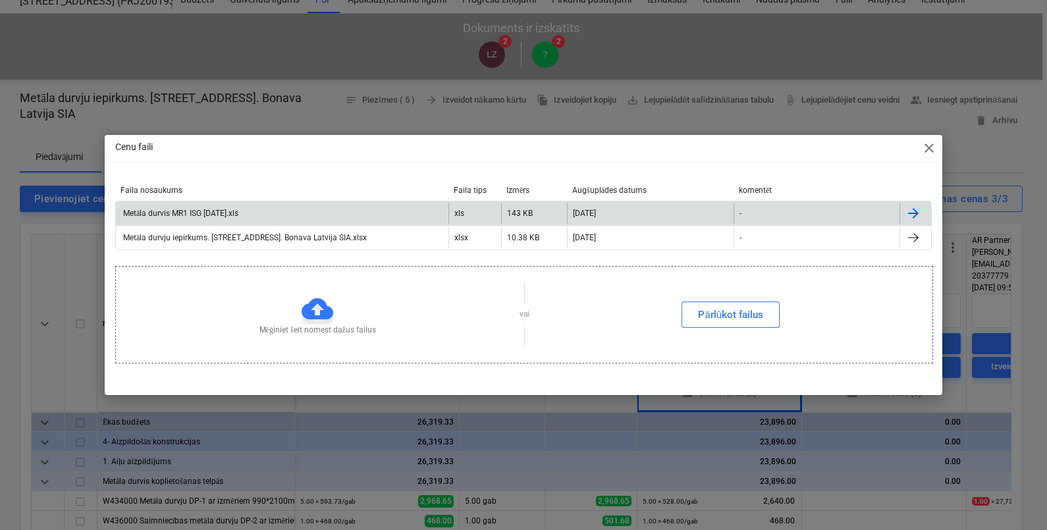
click at [227, 213] on div "Metāla durvis MR1 ISG [DATE].xls" at bounding box center [179, 214] width 117 height 10
click at [1027, 419] on div "Cenu faili close Faila nosaukums Faila tips Izmērs Augšuplādes datums komentēt …" at bounding box center [523, 265] width 1047 height 530
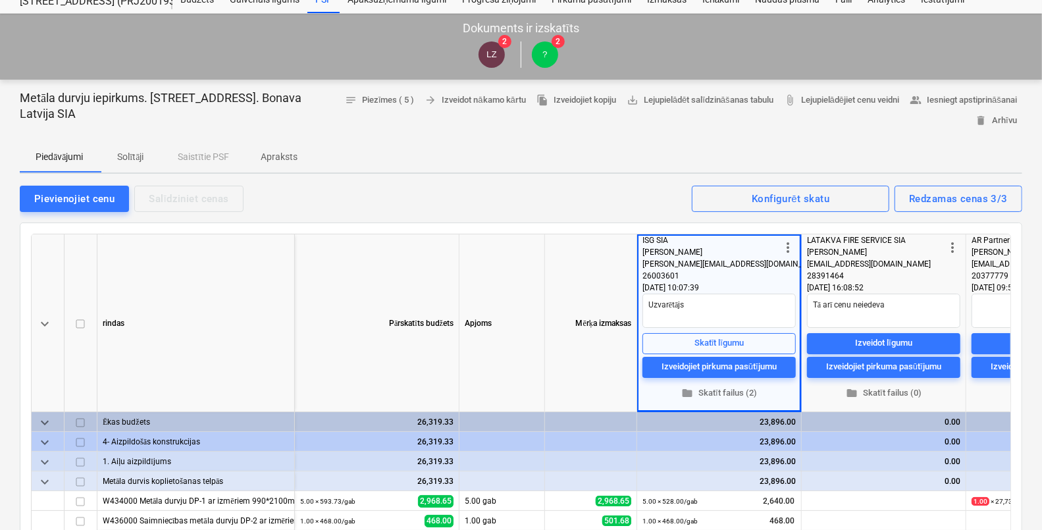
drag, startPoint x: 1042, startPoint y: 93, endPoint x: 1049, endPoint y: 158, distance: 64.8
click at [1041, 158] on html "Projekti Kontakti Uzņēmums Konsolidētie rēķini Iesūtne 2 format_size keyboard_a…" at bounding box center [521, 218] width 1042 height 530
click at [556, 147] on div "Piedāvājumi Solītāji Saistītie PSF Apraksts" at bounding box center [521, 157] width 1002 height 32
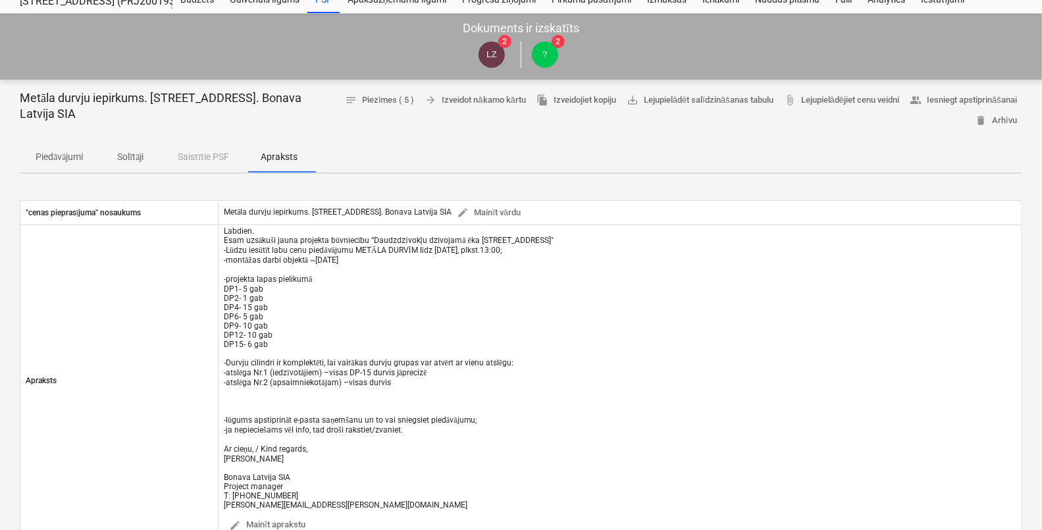
type textarea "x"
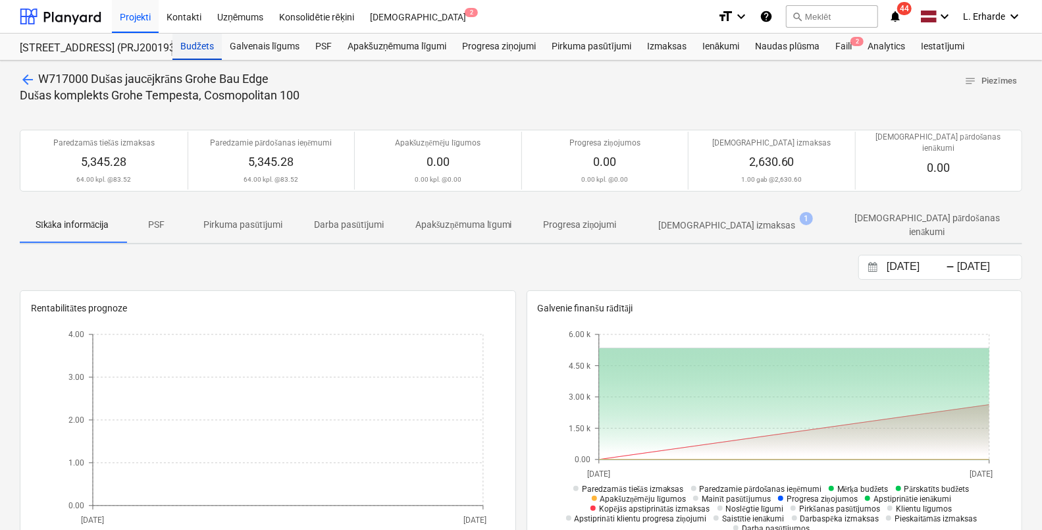
click at [193, 43] on div "Budžets" at bounding box center [196, 47] width 49 height 26
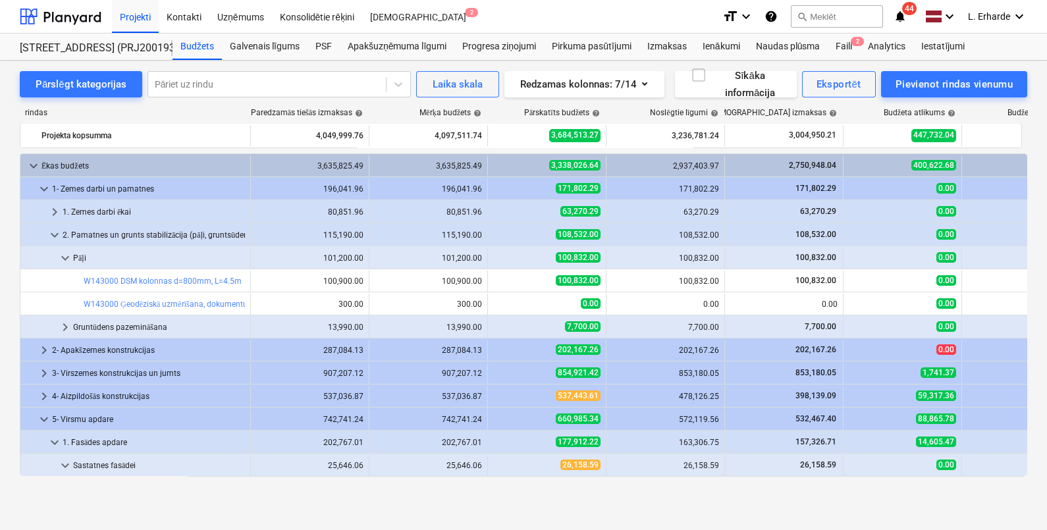
drag, startPoint x: 1027, startPoint y: 192, endPoint x: 1030, endPoint y: 271, distance: 78.4
click at [1030, 271] on div "Pārslēgt kategorijas Pāriet uz rindu Laika skala Redzamas kolonnas : 7/14 Sīkāk…" at bounding box center [523, 282] width 1047 height 442
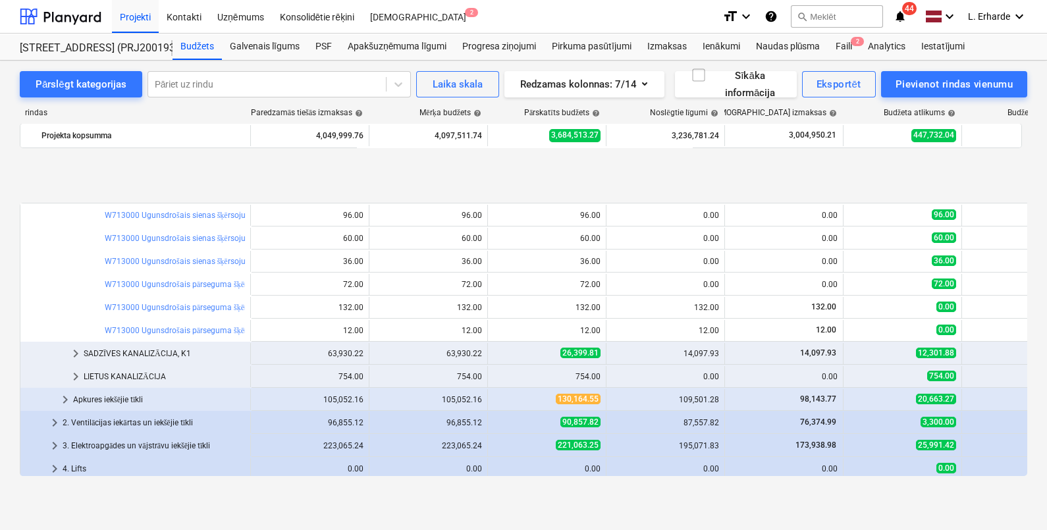
scroll to position [1105, 0]
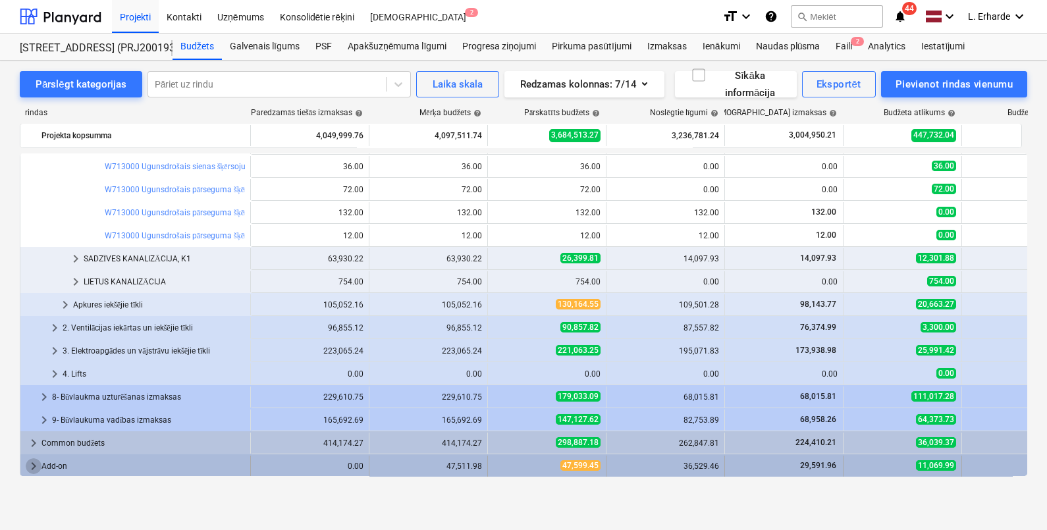
click at [34, 465] on span "keyboard_arrow_right" at bounding box center [34, 466] width 16 height 16
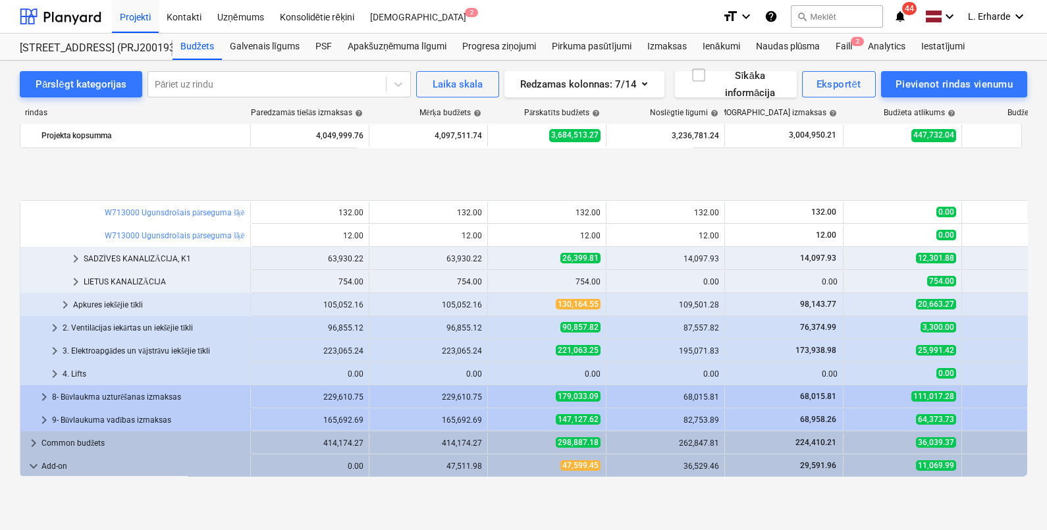
scroll to position [1197, 0]
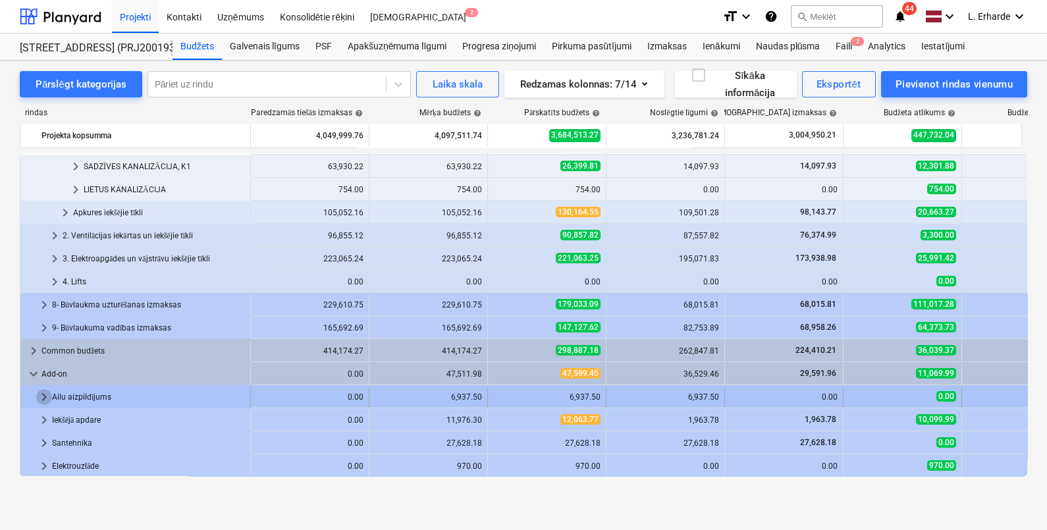
click at [47, 398] on span "keyboard_arrow_right" at bounding box center [44, 397] width 16 height 16
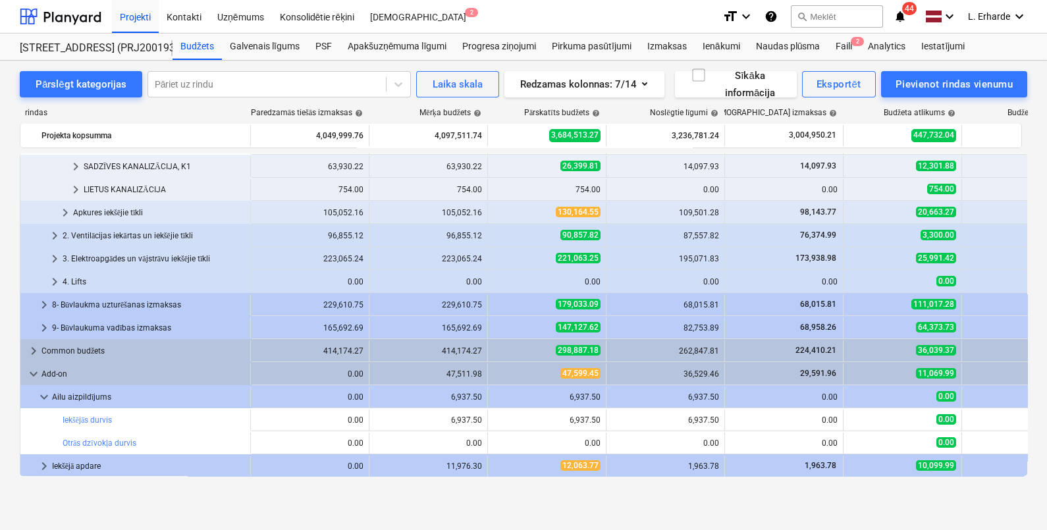
click at [47, 398] on span "keyboard_arrow_down" at bounding box center [44, 397] width 16 height 16
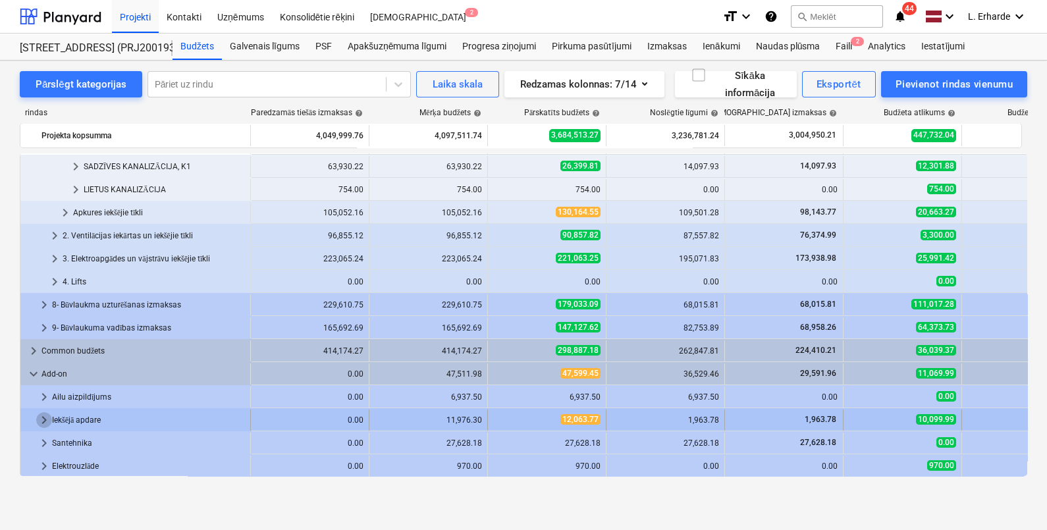
click at [44, 418] on span "keyboard_arrow_right" at bounding box center [44, 420] width 16 height 16
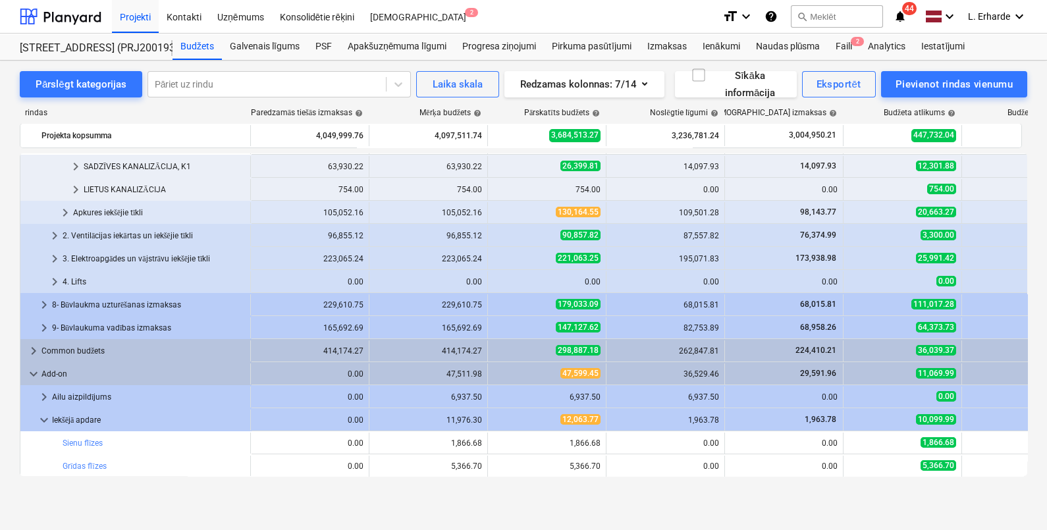
scroll to position [1335, 0]
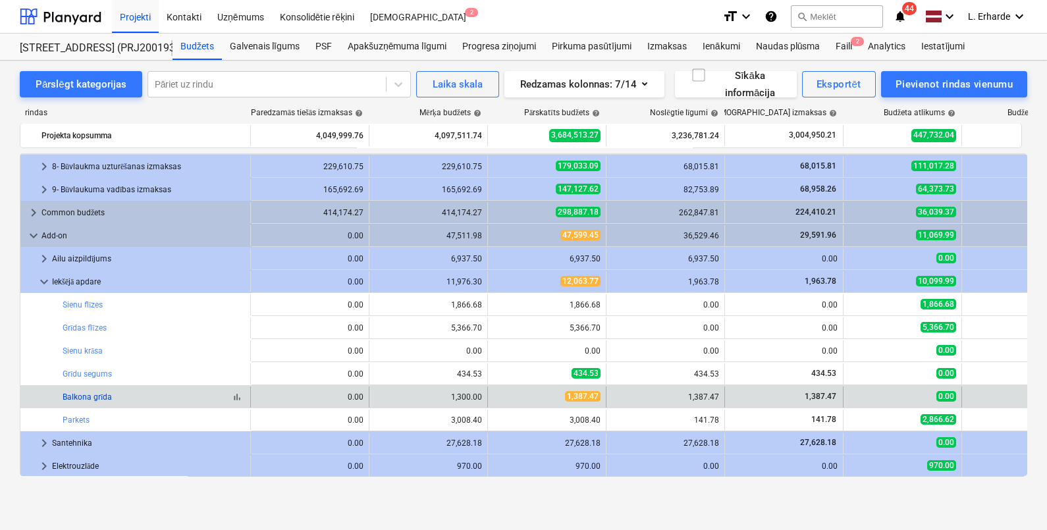
click at [98, 396] on link "Balkona grīda" at bounding box center [87, 396] width 49 height 9
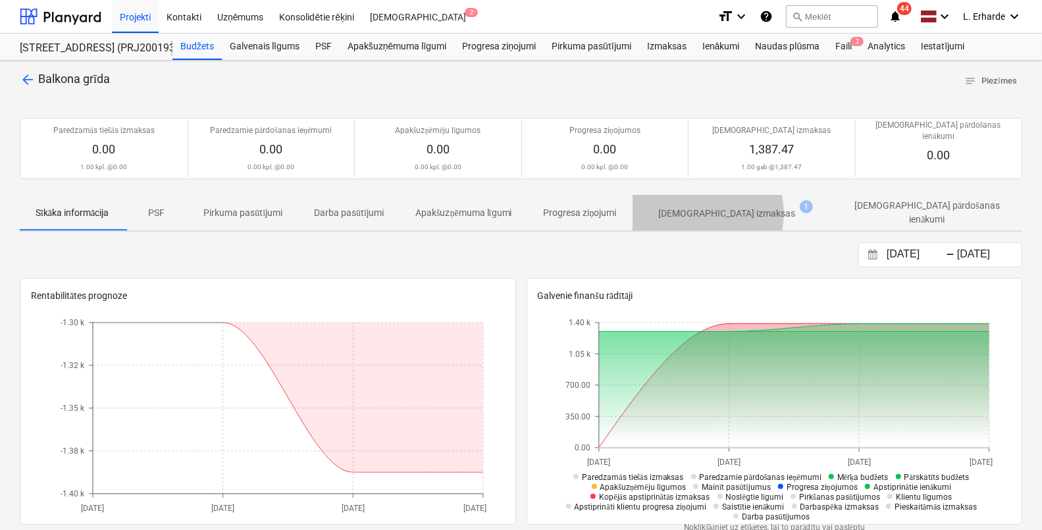
click at [700, 207] on p "[DEMOGRAPHIC_DATA] izmaksas" at bounding box center [727, 214] width 137 height 14
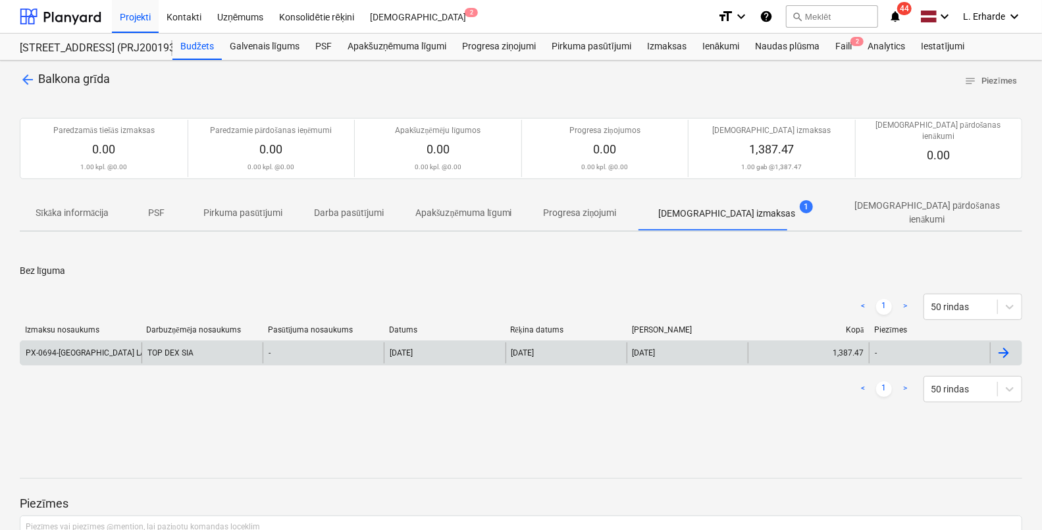
click at [78, 348] on div "PX-0694-[GEOGRAPHIC_DATA] LATVIJA-SIA.pdf" at bounding box center [110, 352] width 169 height 9
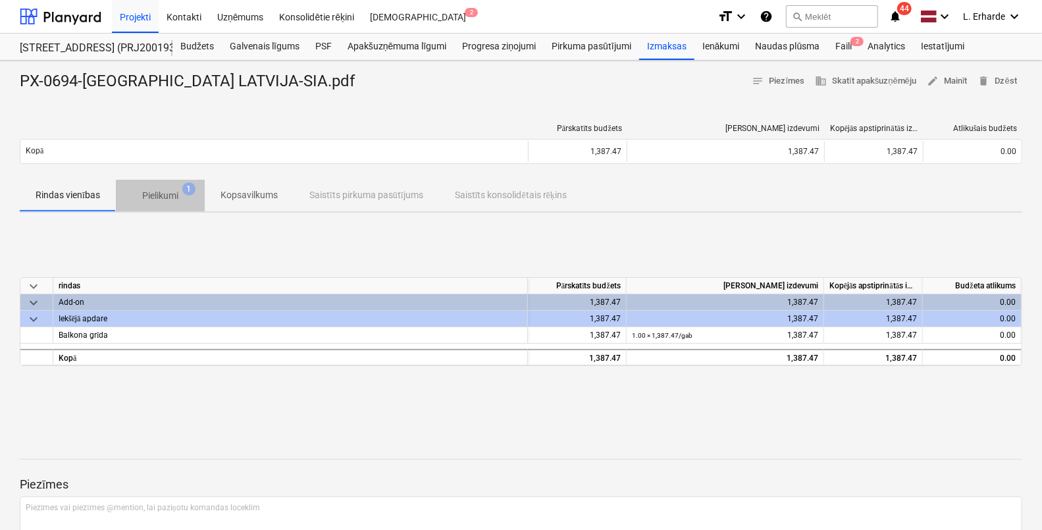
click at [163, 192] on p "Pielikumi" at bounding box center [160, 196] width 36 height 14
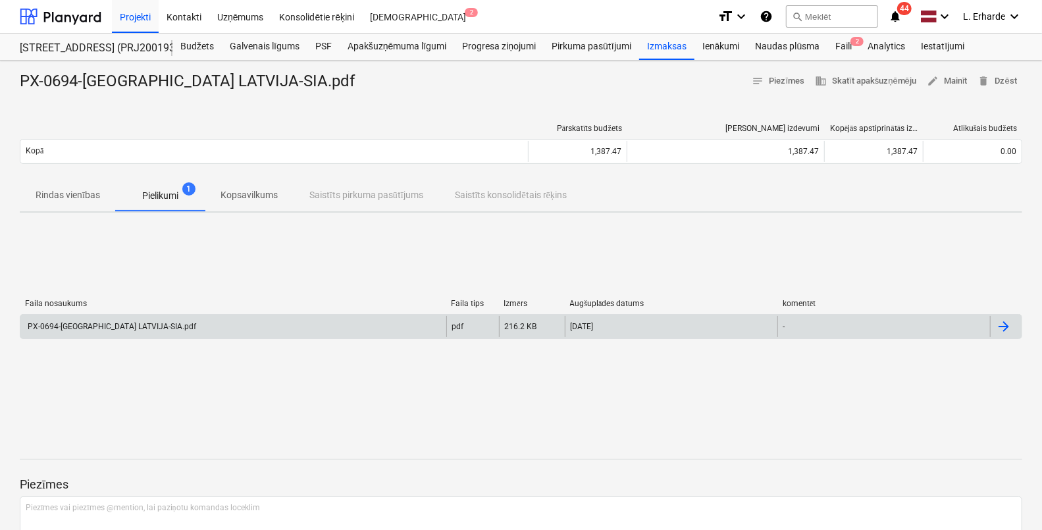
click at [109, 328] on div "PX-0694-[GEOGRAPHIC_DATA] LATVIJA-SIA.pdf" at bounding box center [111, 326] width 170 height 9
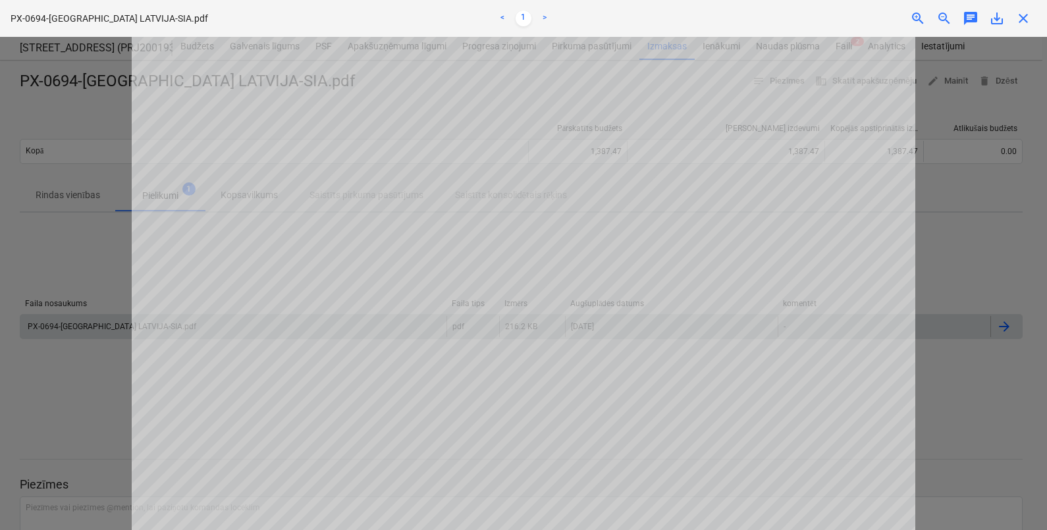
drag, startPoint x: 1039, startPoint y: 166, endPoint x: 1000, endPoint y: 292, distance: 131.6
click at [1000, 292] on div at bounding box center [523, 283] width 1047 height 493
click at [958, 256] on div at bounding box center [523, 283] width 1047 height 493
click at [89, 391] on div at bounding box center [523, 283] width 1047 height 493
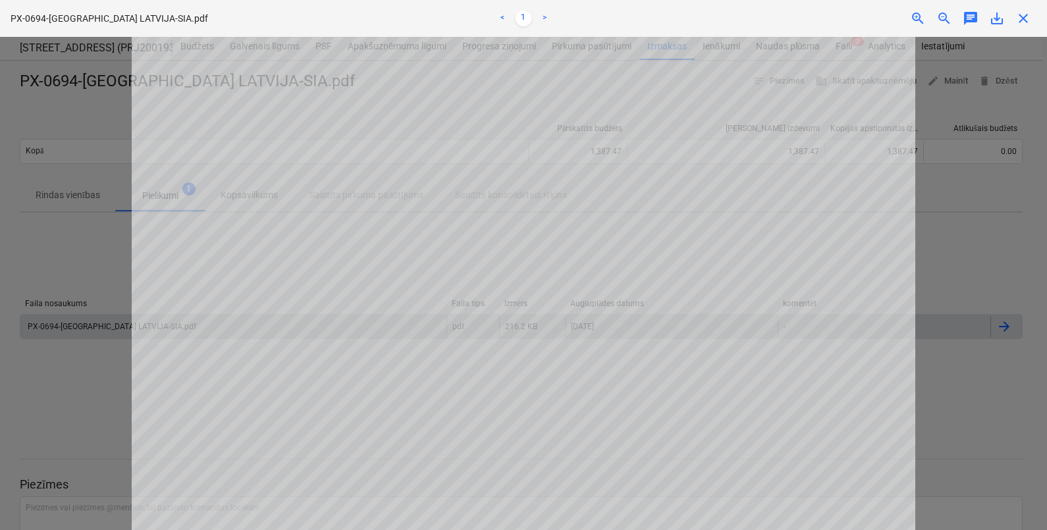
click at [52, 211] on div at bounding box center [523, 283] width 1047 height 493
